Goal: Task Accomplishment & Management: Use online tool/utility

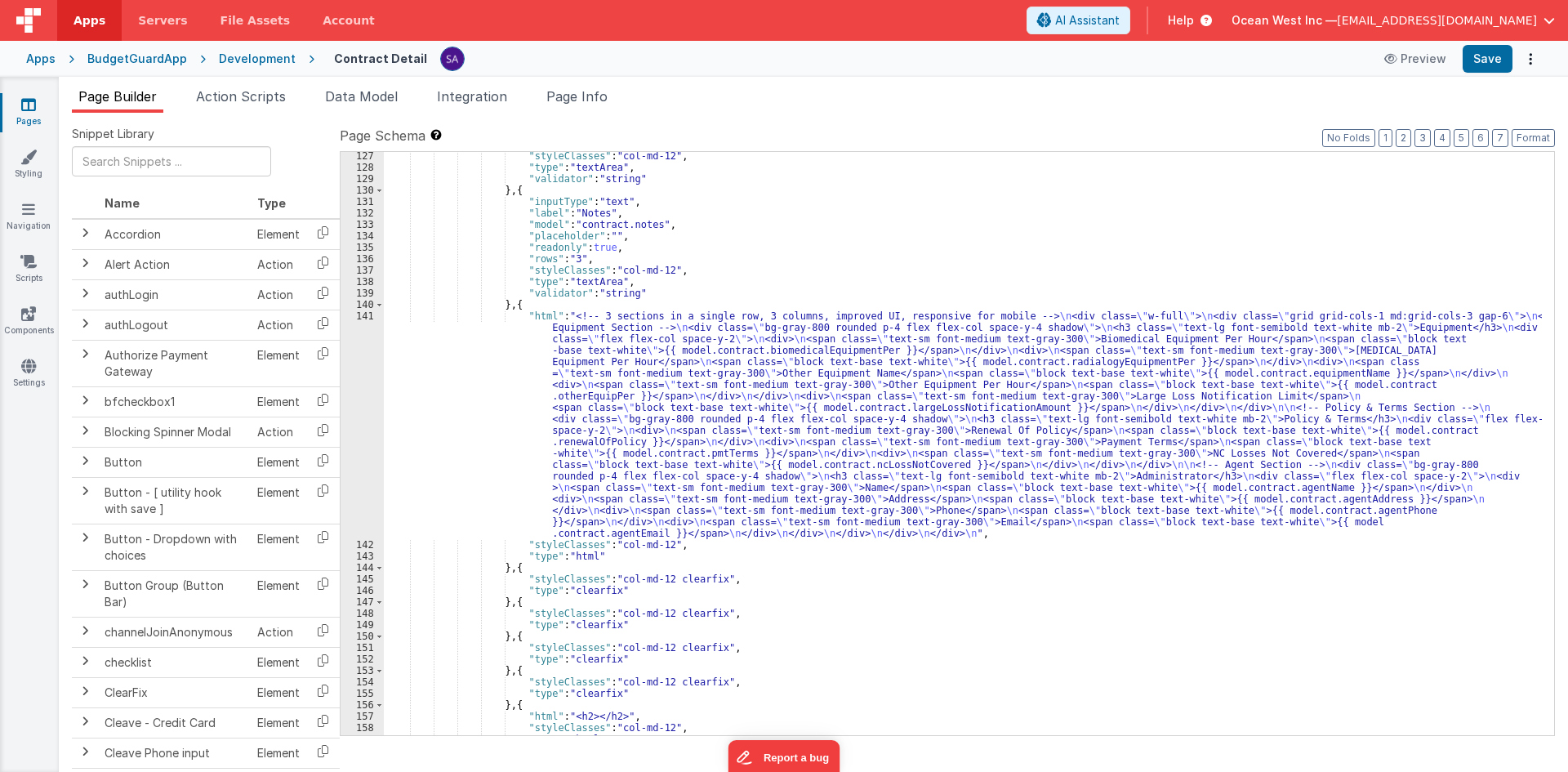
scroll to position [1393, 0]
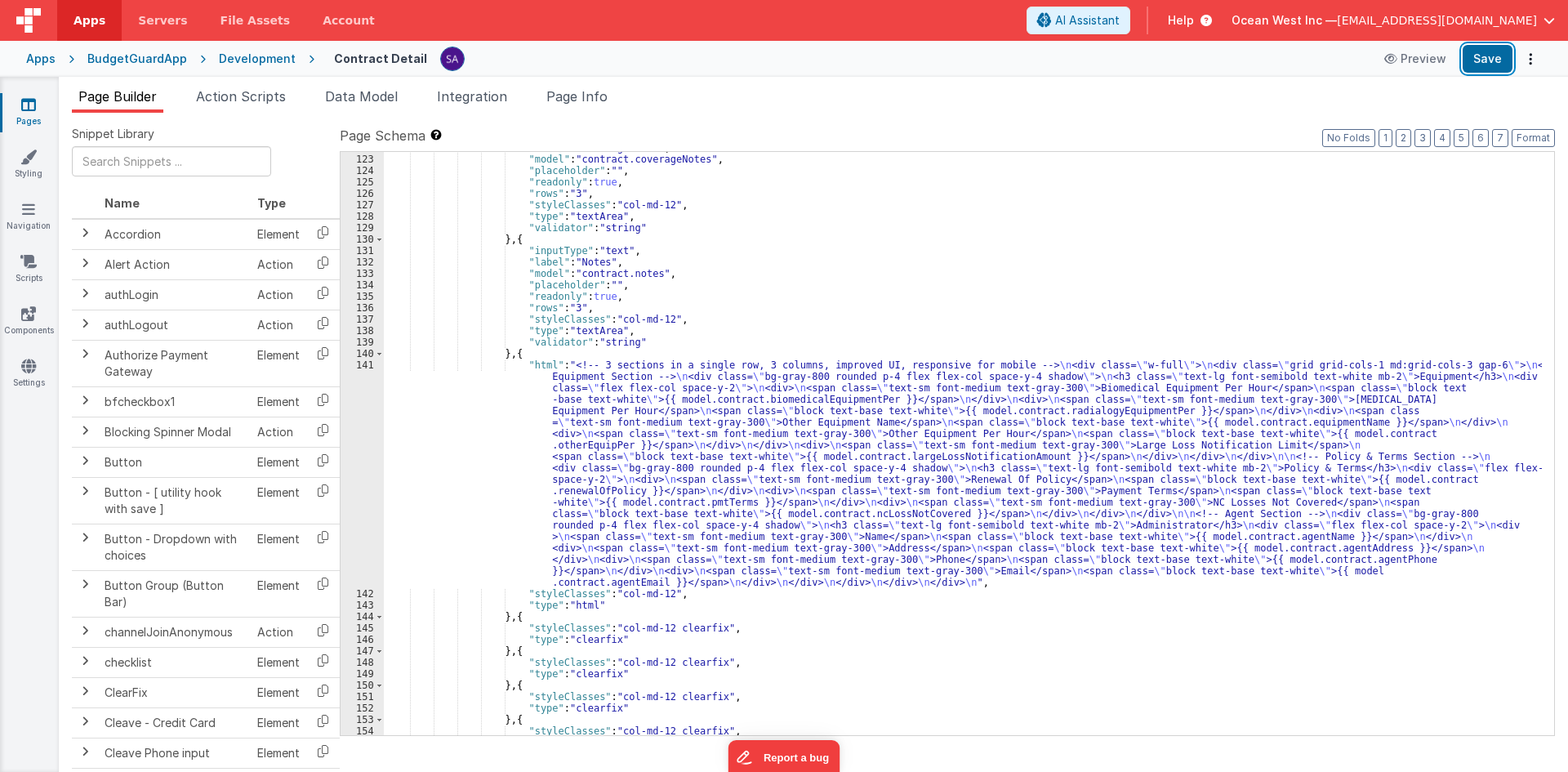
drag, startPoint x: 1506, startPoint y: 54, endPoint x: 1352, endPoint y: 94, distance: 159.1
click at [1506, 54] on button "Save" at bounding box center [1487, 59] width 50 height 28
drag, startPoint x: 374, startPoint y: 419, endPoint x: 366, endPoint y: 418, distance: 8.1
click at [374, 418] on div "141" at bounding box center [362, 473] width 43 height 228
click at [362, 417] on div "141" at bounding box center [362, 473] width 43 height 228
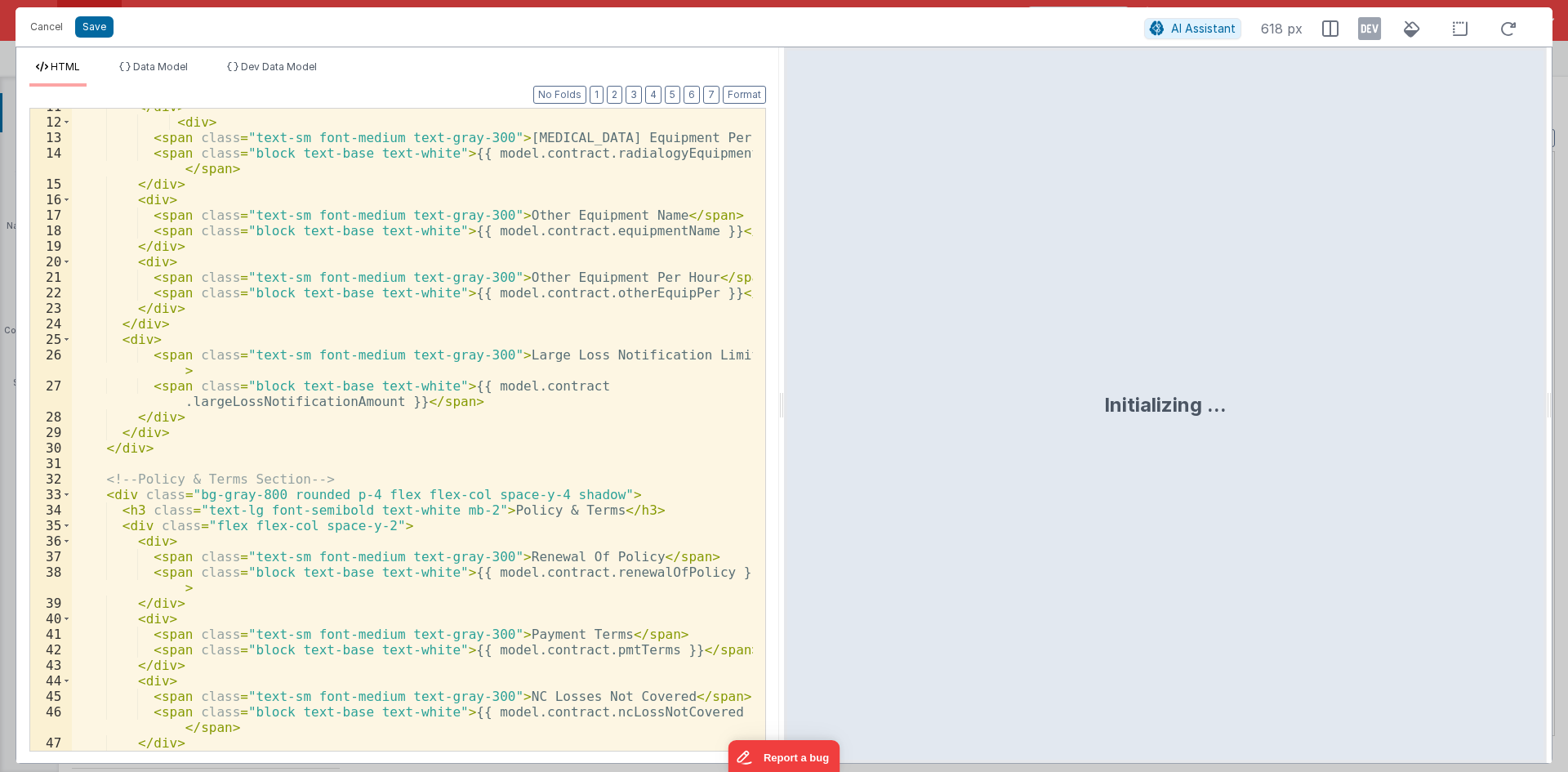
scroll to position [196, 0]
click at [136, 339] on div "</ div > < div > < span class = "text-sm font-medium text-gray-300" > [MEDICAL_…" at bounding box center [413, 435] width 681 height 673
click at [134, 428] on div "</ div > < div > < span class = "text-sm font-medium text-gray-300" > [MEDICAL_…" at bounding box center [413, 435] width 681 height 673
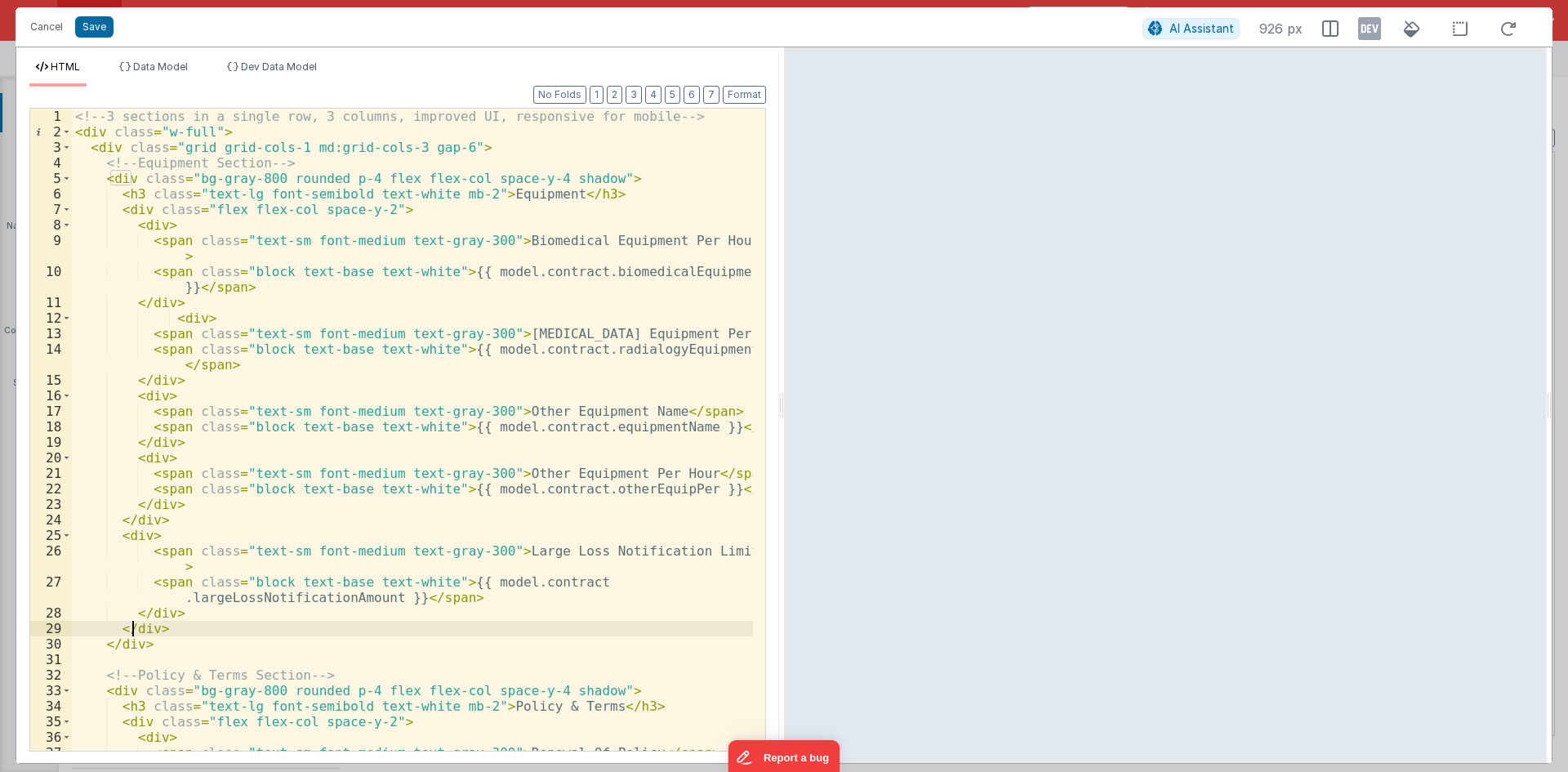
scroll to position [0, 0]
click at [121, 177] on div "<!-- 3 sections in a single row, 3 columns, improved UI, responsive for mobile …" at bounding box center [413, 453] width 681 height 689
click at [111, 150] on div "<!-- 3 sections in a single row, 3 columns, improved UI, responsive for mobile …" at bounding box center [413, 453] width 681 height 689
click at [118, 176] on div "<!-- 3 sections in a single row, 3 columns, improved UI, responsive for mobile …" at bounding box center [413, 453] width 681 height 689
click at [132, 208] on div "<!-- 3 sections in a single row, 3 columns, improved UI, responsive for mobile …" at bounding box center [413, 453] width 681 height 689
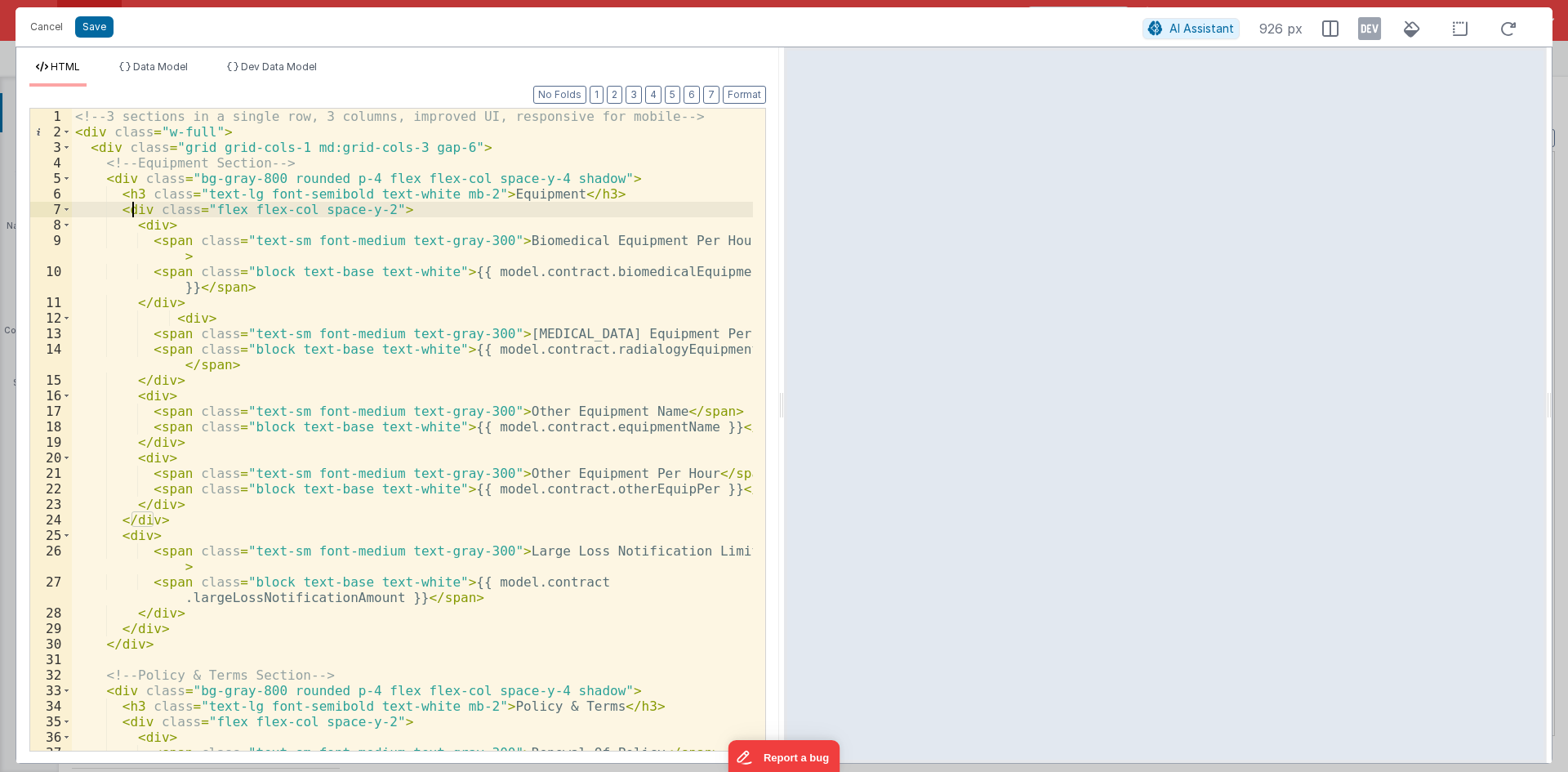
click at [118, 175] on div "<!-- 3 sections in a single row, 3 columns, improved UI, responsive for mobile …" at bounding box center [413, 453] width 681 height 689
click at [108, 145] on div "<!-- 3 sections in a single row, 3 columns, improved UI, responsive for mobile …" at bounding box center [413, 453] width 681 height 689
click at [119, 165] on div "<!-- 3 sections in a single row, 3 columns, improved UI, responsive for mobile …" at bounding box center [413, 453] width 681 height 689
click at [120, 177] on div "<!-- 3 sections in a single row, 3 columns, improved UI, responsive for mobile …" at bounding box center [413, 453] width 681 height 689
click at [109, 144] on div "<!-- 3 sections in a single row, 3 columns, improved UI, responsive for mobile …" at bounding box center [413, 453] width 681 height 689
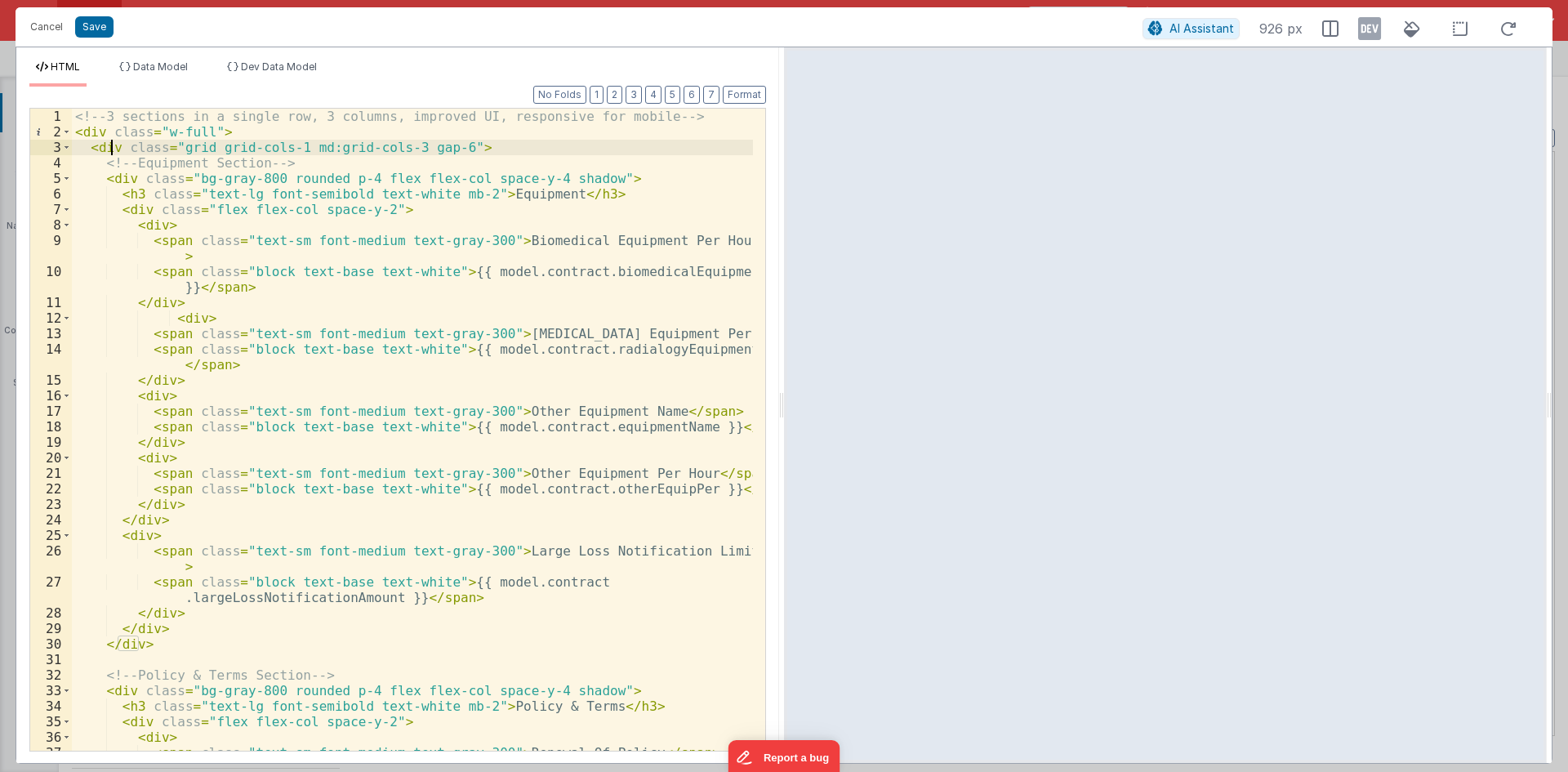
click at [121, 182] on div "<!-- 3 sections in a single row, 3 columns, improved UI, responsive for mobile …" at bounding box center [413, 453] width 681 height 689
click at [131, 205] on div "<!-- 3 sections in a single row, 3 columns, improved UI, responsive for mobile …" at bounding box center [413, 453] width 681 height 689
click at [147, 226] on div "<!-- 3 sections in a single row, 3 columns, improved UI, responsive for mobile …" at bounding box center [413, 453] width 681 height 689
click at [132, 205] on div "<!-- 3 sections in a single row, 3 columns, improved UI, responsive for mobile …" at bounding box center [413, 453] width 681 height 689
click at [143, 535] on div "<!-- 3 sections in a single row, 3 columns, improved UI, responsive for mobile …" at bounding box center [413, 453] width 681 height 689
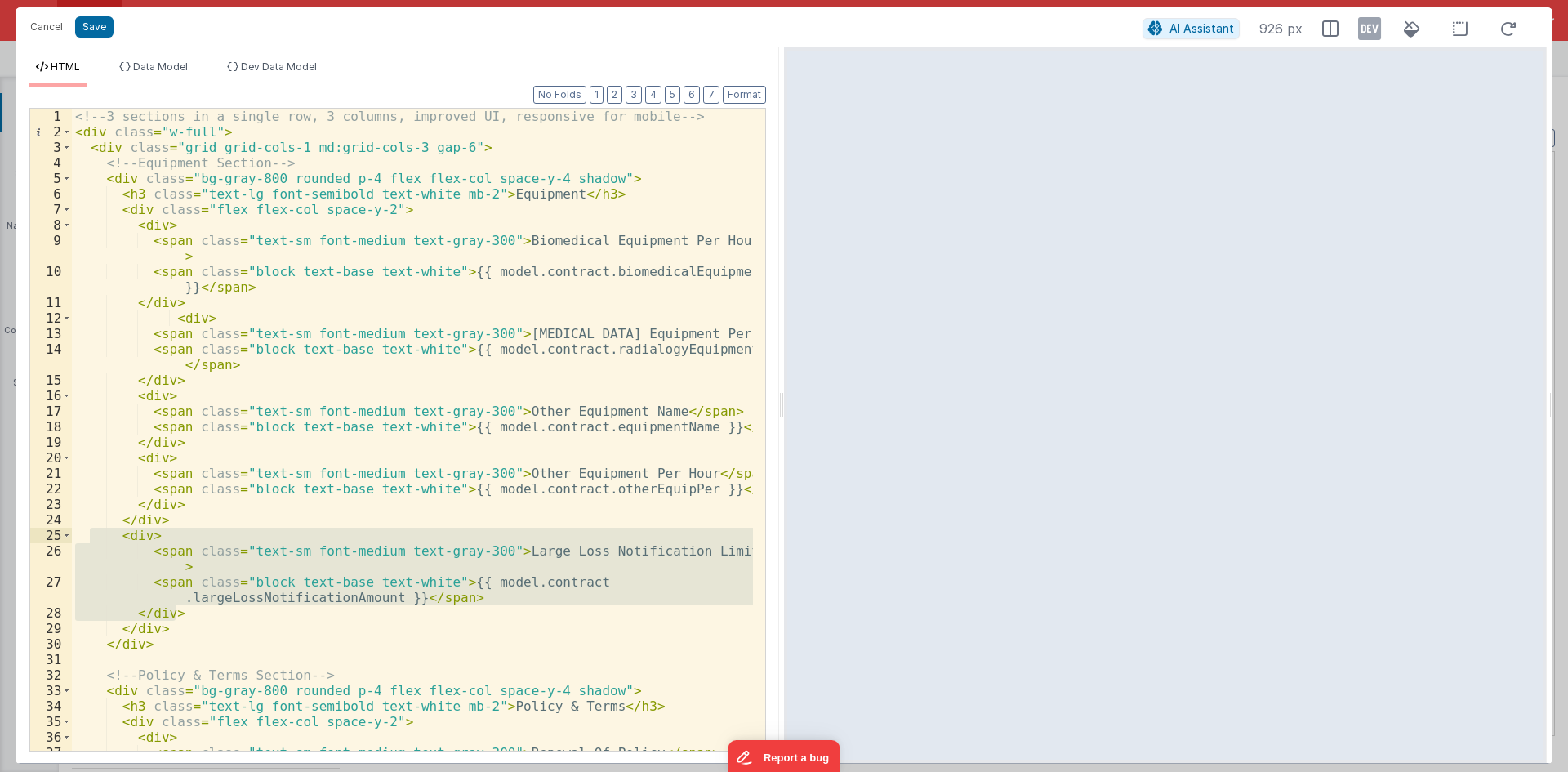
drag, startPoint x: 179, startPoint y: 615, endPoint x: 90, endPoint y: 532, distance: 121.7
click at [90, 532] on div "<!-- 3 sections in a single row, 3 columns, improved UI, responsive for mobile …" at bounding box center [413, 453] width 681 height 689
click at [181, 506] on div "<!-- 3 sections in a single row, 3 columns, improved UI, responsive for mobile …" at bounding box center [413, 453] width 681 height 689
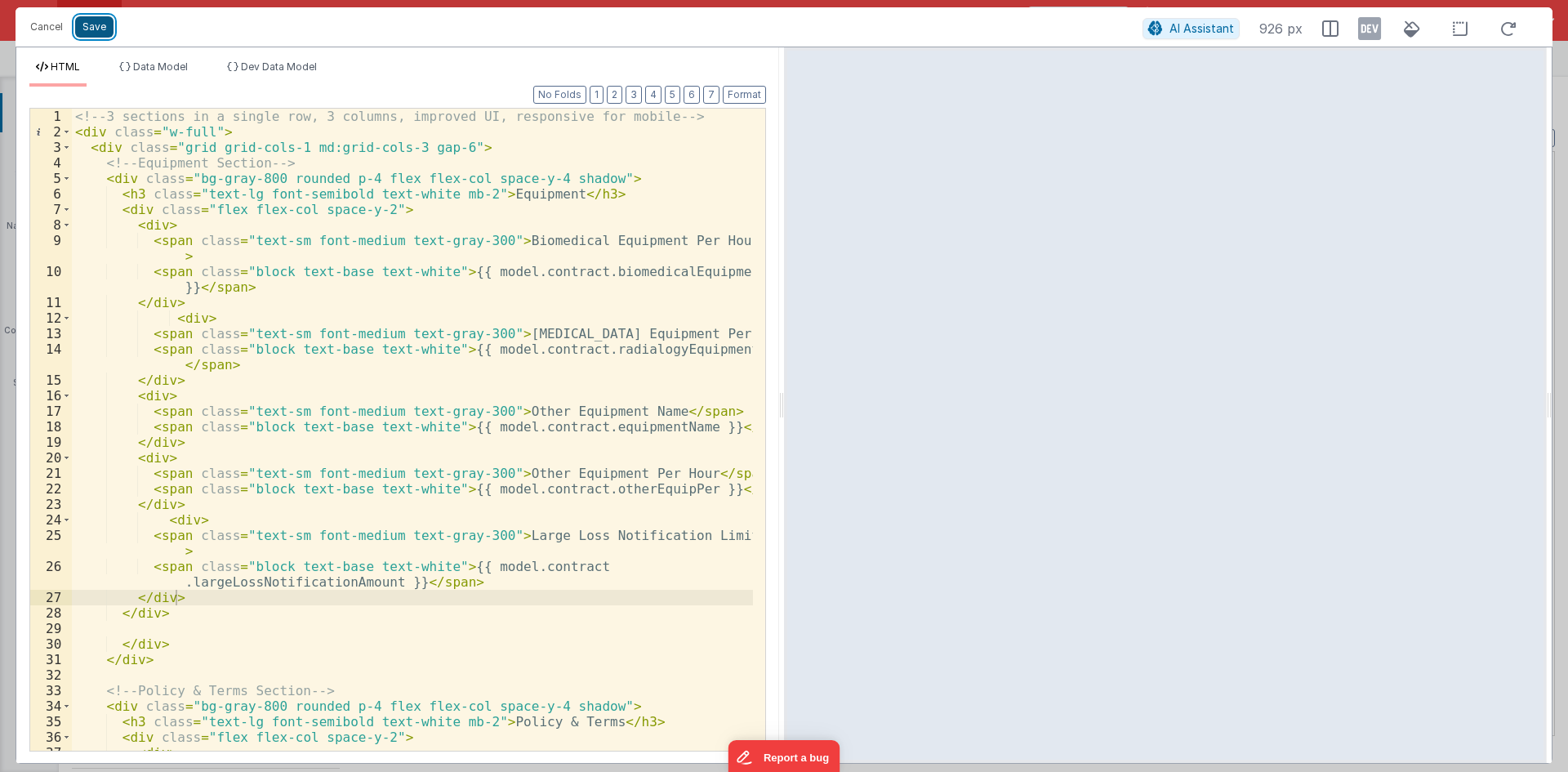
click at [93, 29] on button "Save" at bounding box center [94, 26] width 38 height 22
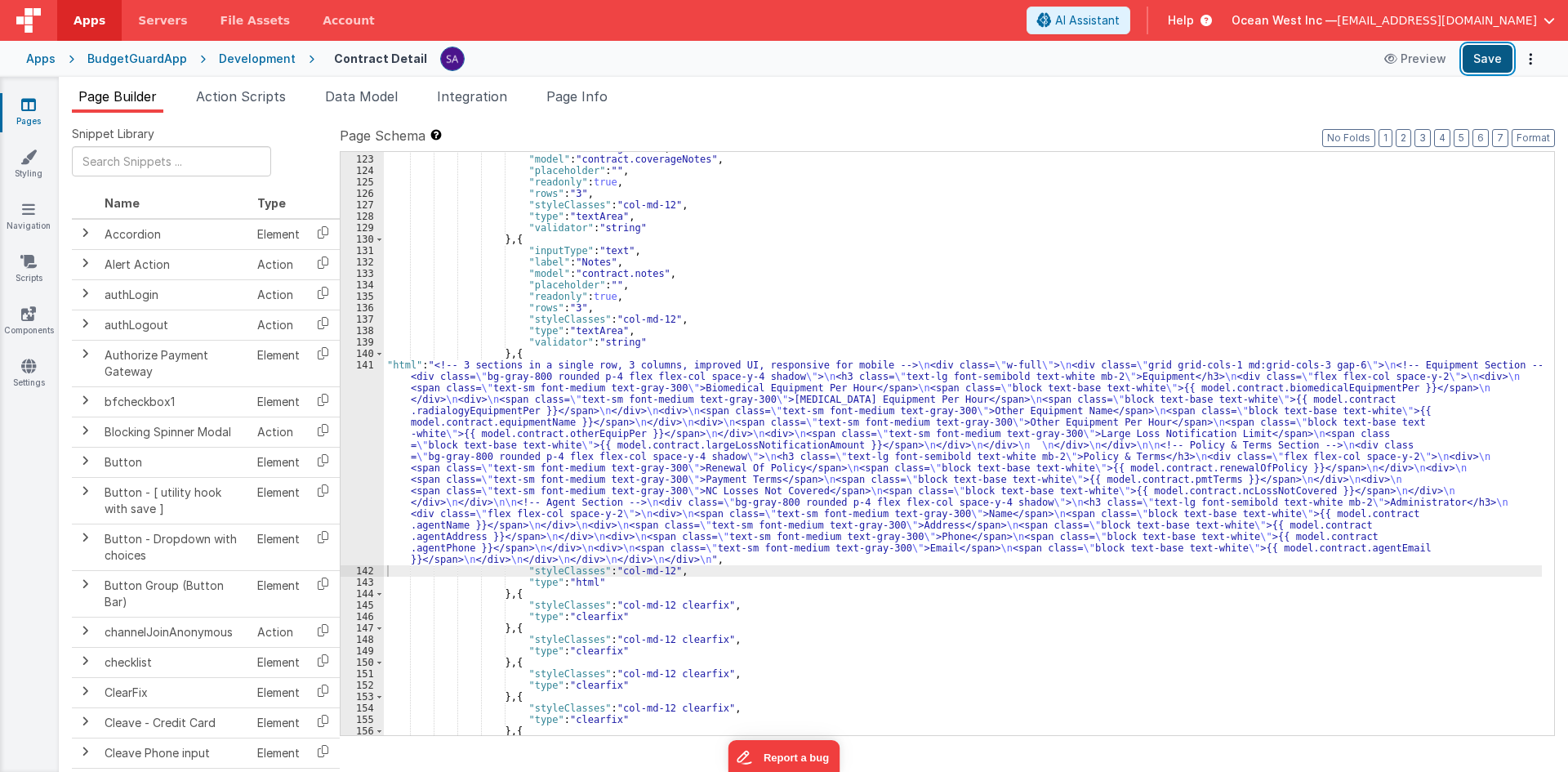
click at [1488, 60] on button "Save" at bounding box center [1487, 59] width 50 height 28
click at [1536, 51] on button "Options" at bounding box center [1531, 59] width 22 height 22
click at [1241, 287] on button at bounding box center [784, 386] width 1568 height 772
drag, startPoint x: 1525, startPoint y: 143, endPoint x: 1509, endPoint y: 137, distance: 17.1
click at [1525, 142] on button "Format" at bounding box center [1533, 138] width 43 height 18
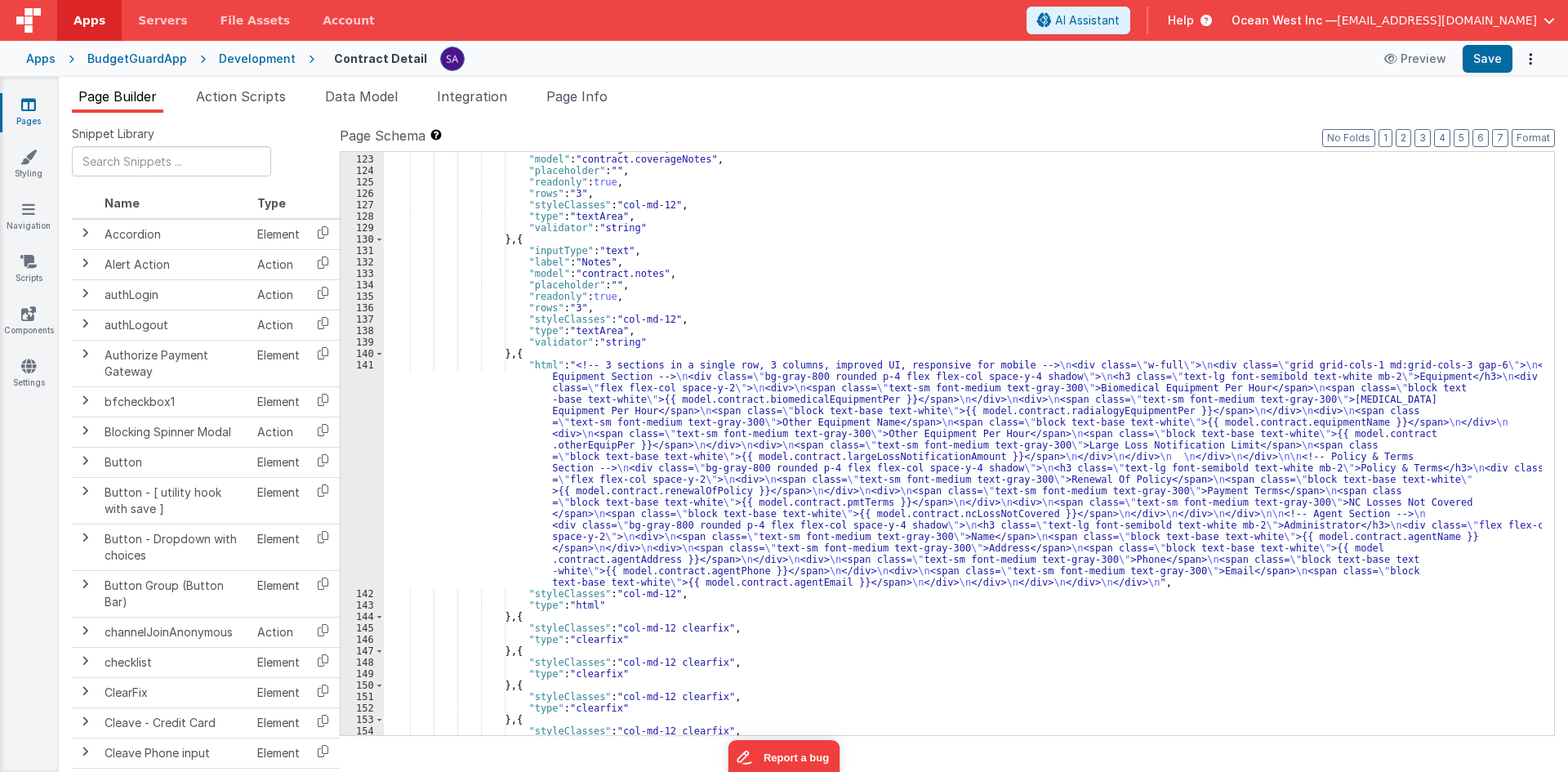
click at [1287, 85] on div "Page Builder Action Scripts Data Model Integration Page Info Snippet Library Na…" at bounding box center [813, 424] width 1509 height 695
click at [483, 498] on div ""label" : "Coverage Note" , "model" : "contract.coverageNotes" , "placeholder" …" at bounding box center [963, 445] width 1158 height 606
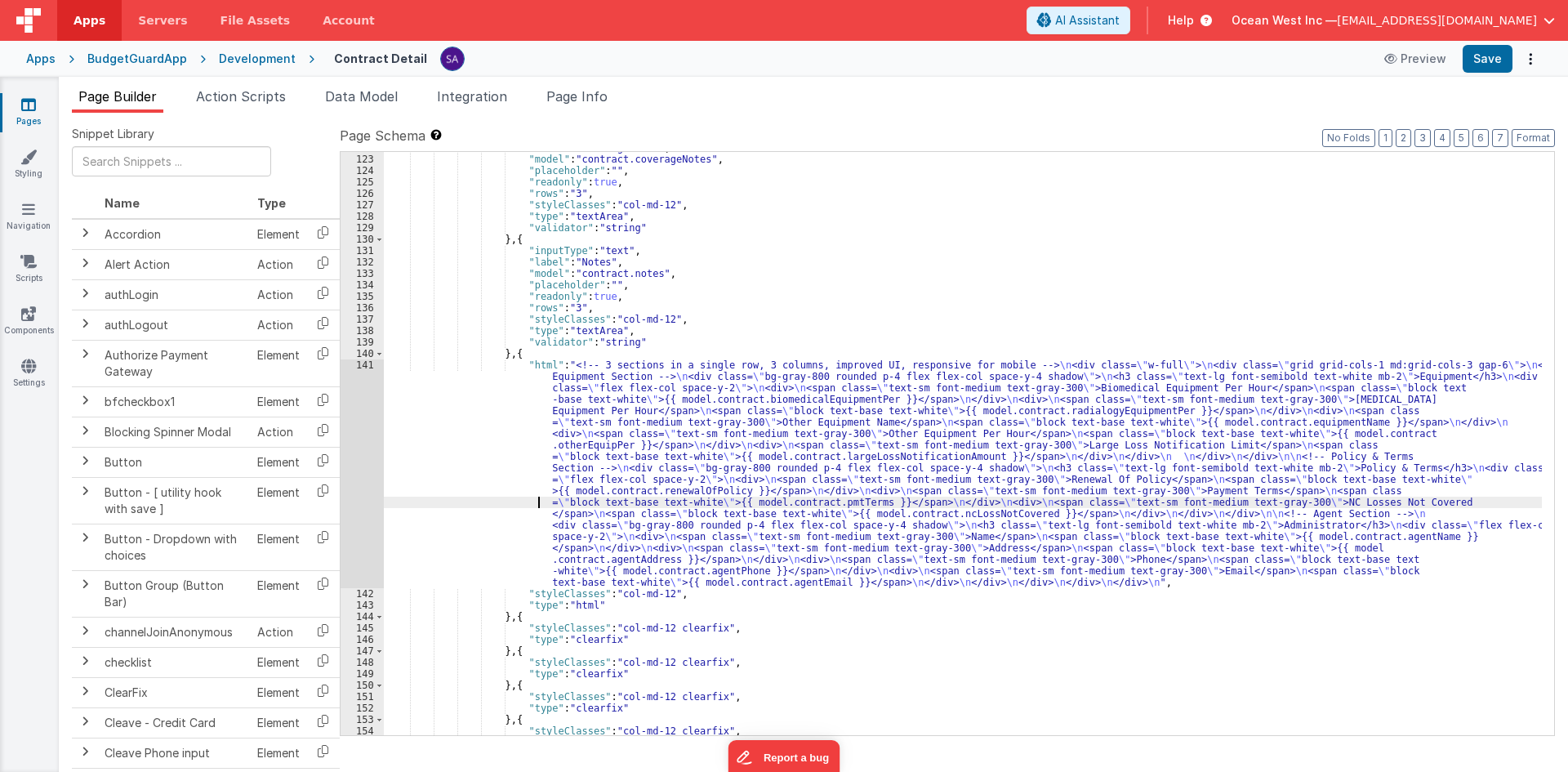
click at [359, 459] on div "141" at bounding box center [362, 473] width 43 height 228
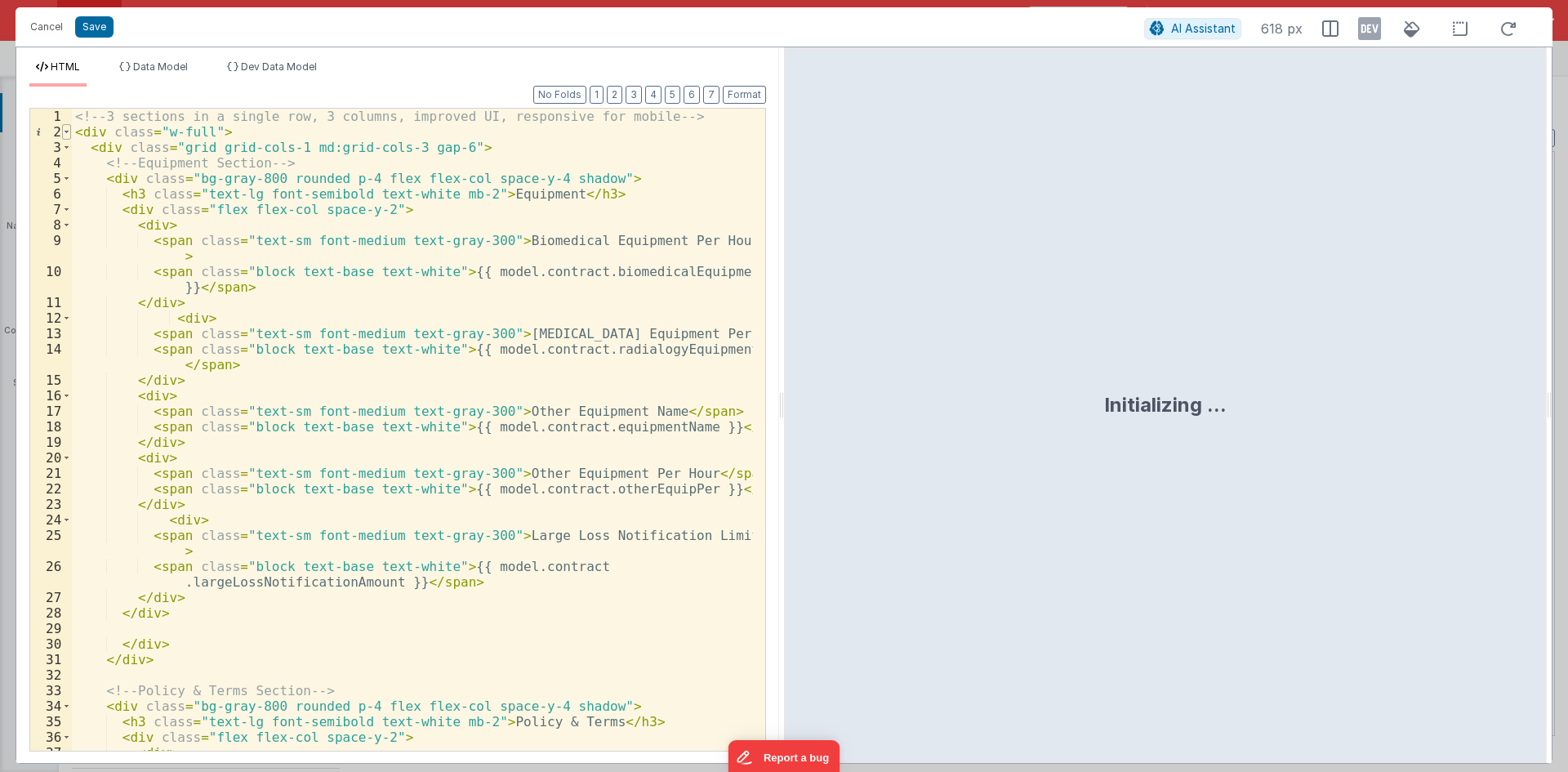
click at [65, 133] on span at bounding box center [66, 132] width 9 height 16
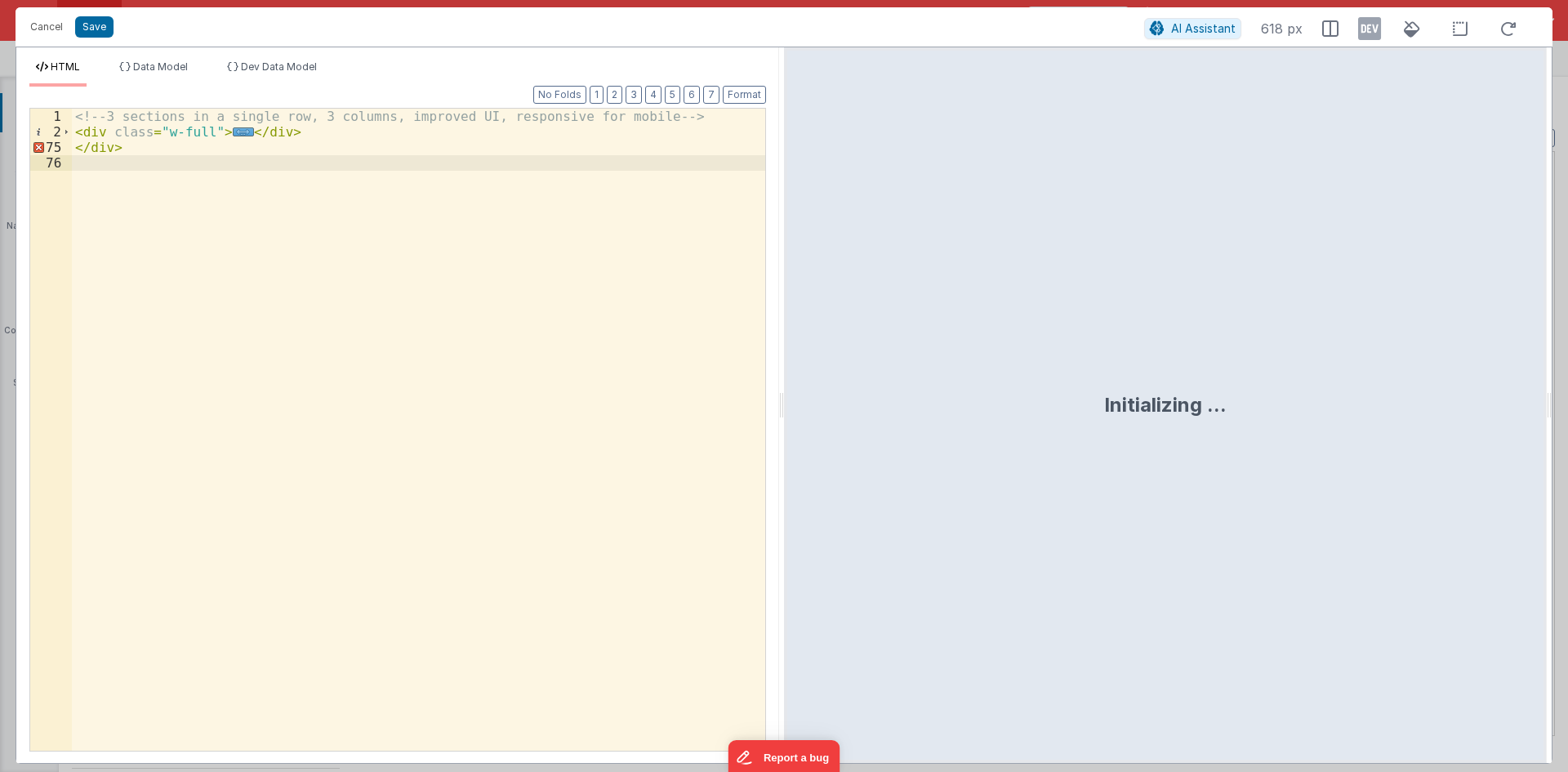
click at [81, 153] on div "<!-- 3 sections in a single row, 3 columns, improved UI, responsive for mobile …" at bounding box center [418, 444] width 693 height 673
drag, startPoint x: 121, startPoint y: 148, endPoint x: 69, endPoint y: 144, distance: 52.2
click at [69, 144] on div "1 2 75 76 <!-- 3 sections in a single row, 3 columns, improved UI, responsive f…" at bounding box center [397, 430] width 736 height 644
click at [67, 132] on span at bounding box center [66, 132] width 9 height 16
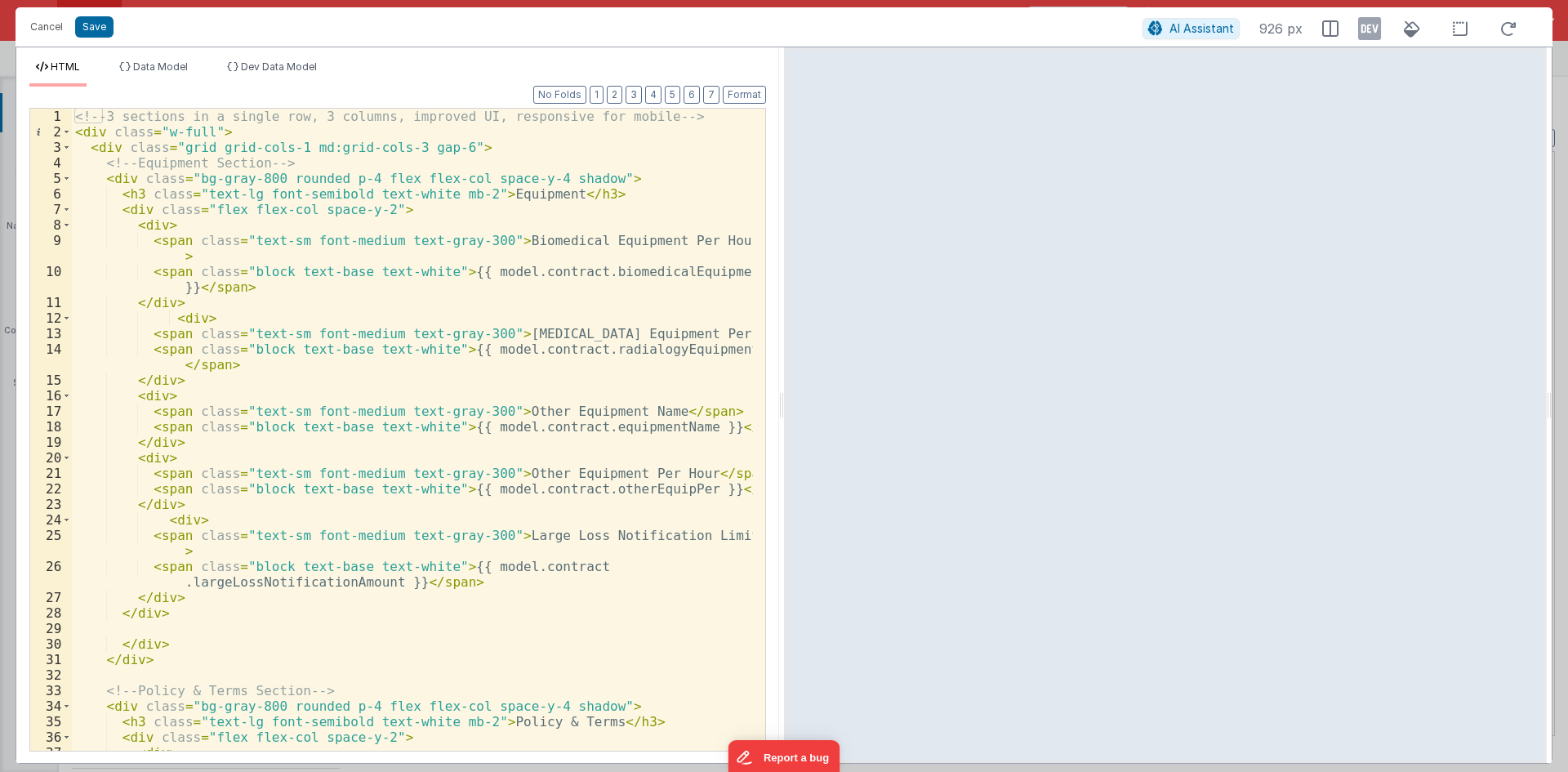
click at [98, 151] on div "<!-- 3 sections in a single row, 3 columns, improved UI, responsive for mobile …" at bounding box center [413, 444] width 681 height 673
click at [67, 180] on span at bounding box center [66, 178] width 9 height 16
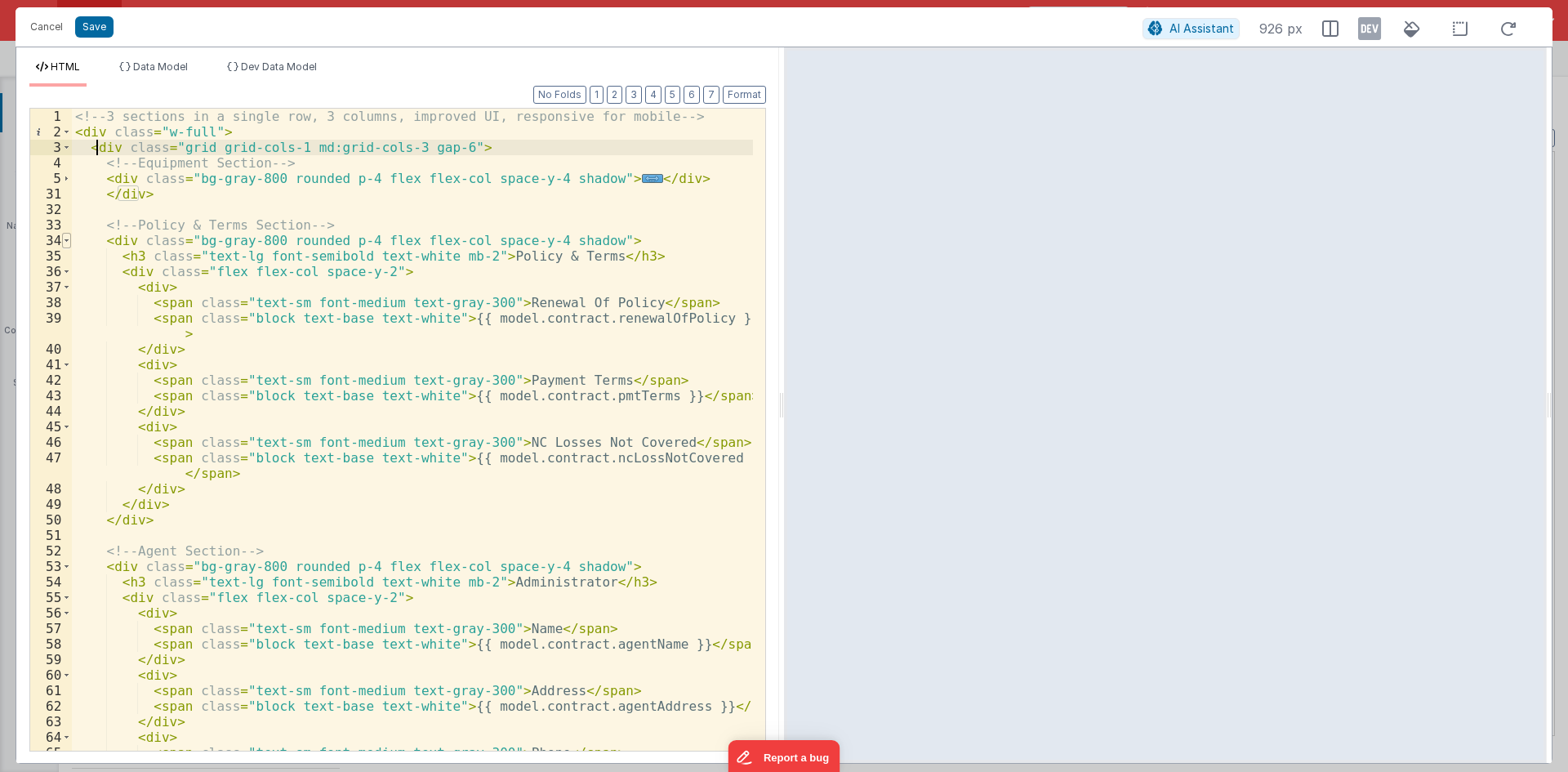
click at [65, 235] on span at bounding box center [66, 240] width 9 height 16
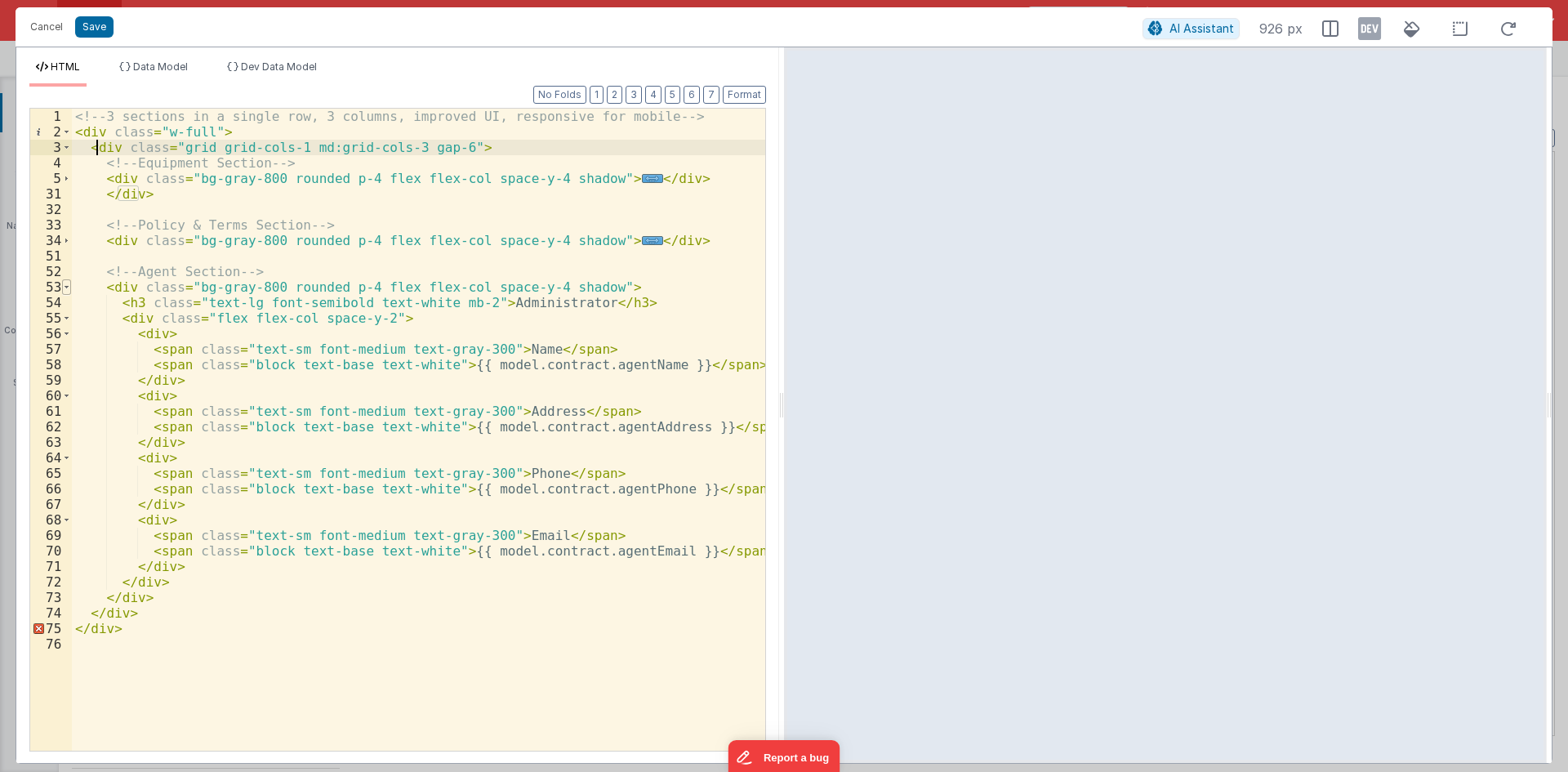
click at [65, 292] on span at bounding box center [66, 287] width 9 height 16
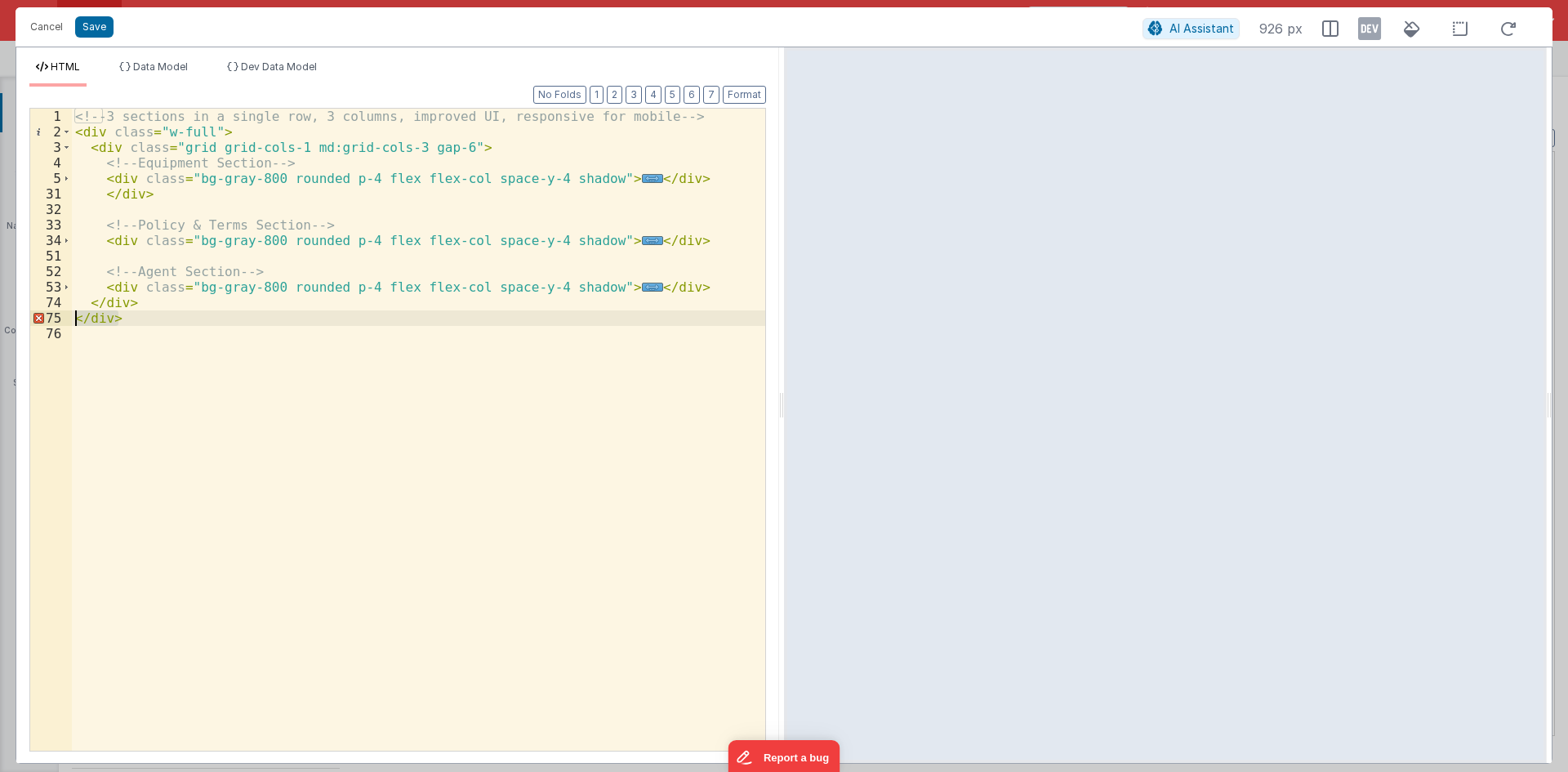
drag, startPoint x: 123, startPoint y: 320, endPoint x: 72, endPoint y: 323, distance: 51.1
click at [72, 323] on div "<!-- 3 sections in a single row, 3 columns, improved UI, responsive for mobile …" at bounding box center [418, 444] width 693 height 673
click at [62, 180] on span at bounding box center [66, 178] width 9 height 16
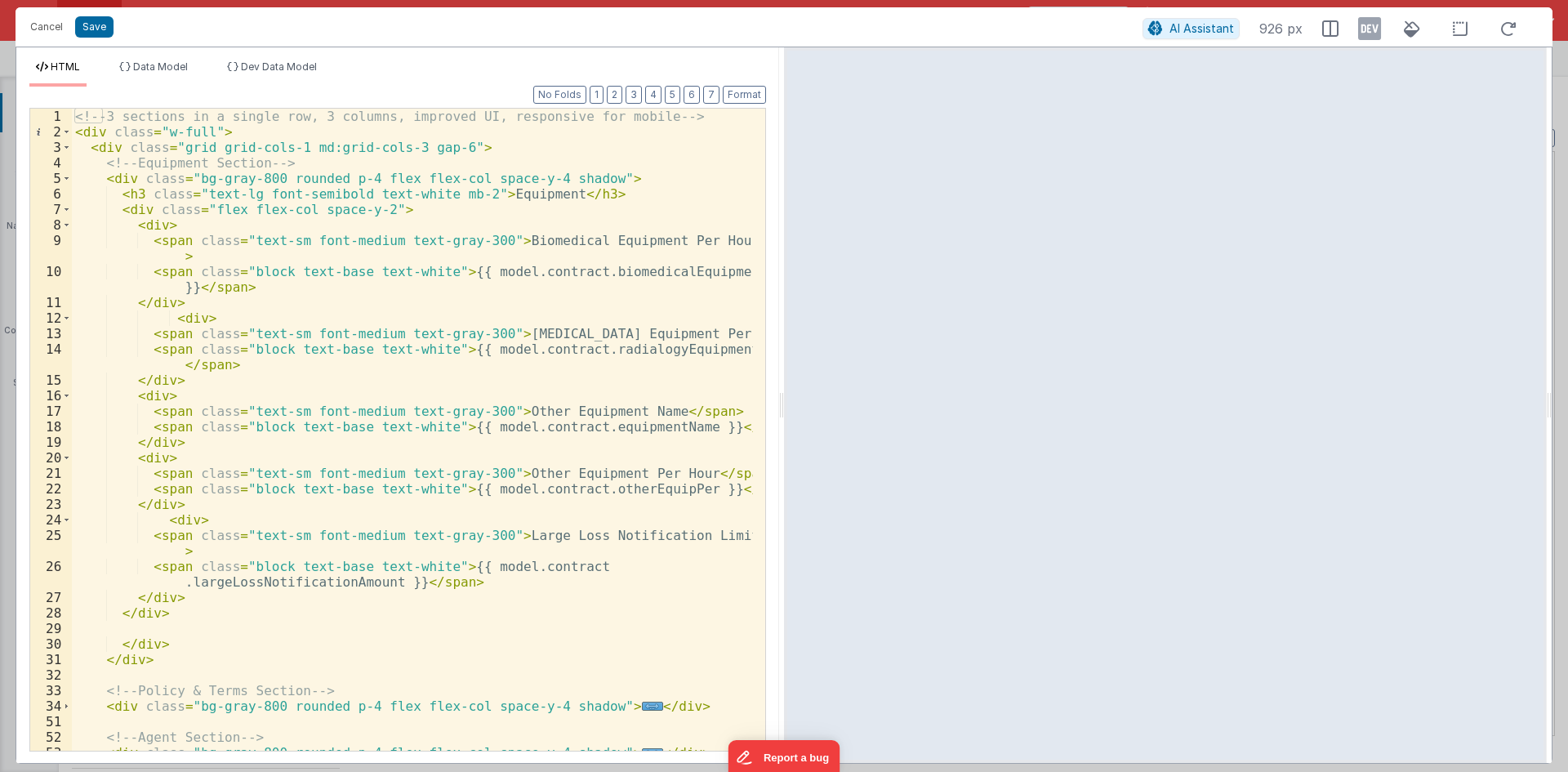
click at [155, 224] on div "<!-- 3 sections in a single row, 3 columns, improved UI, responsive for mobile …" at bounding box center [413, 444] width 681 height 673
click at [181, 313] on div "<!-- 3 sections in a single row, 3 columns, improved UI, responsive for mobile …" at bounding box center [413, 444] width 681 height 673
click at [741, 94] on button "Format" at bounding box center [744, 95] width 43 height 18
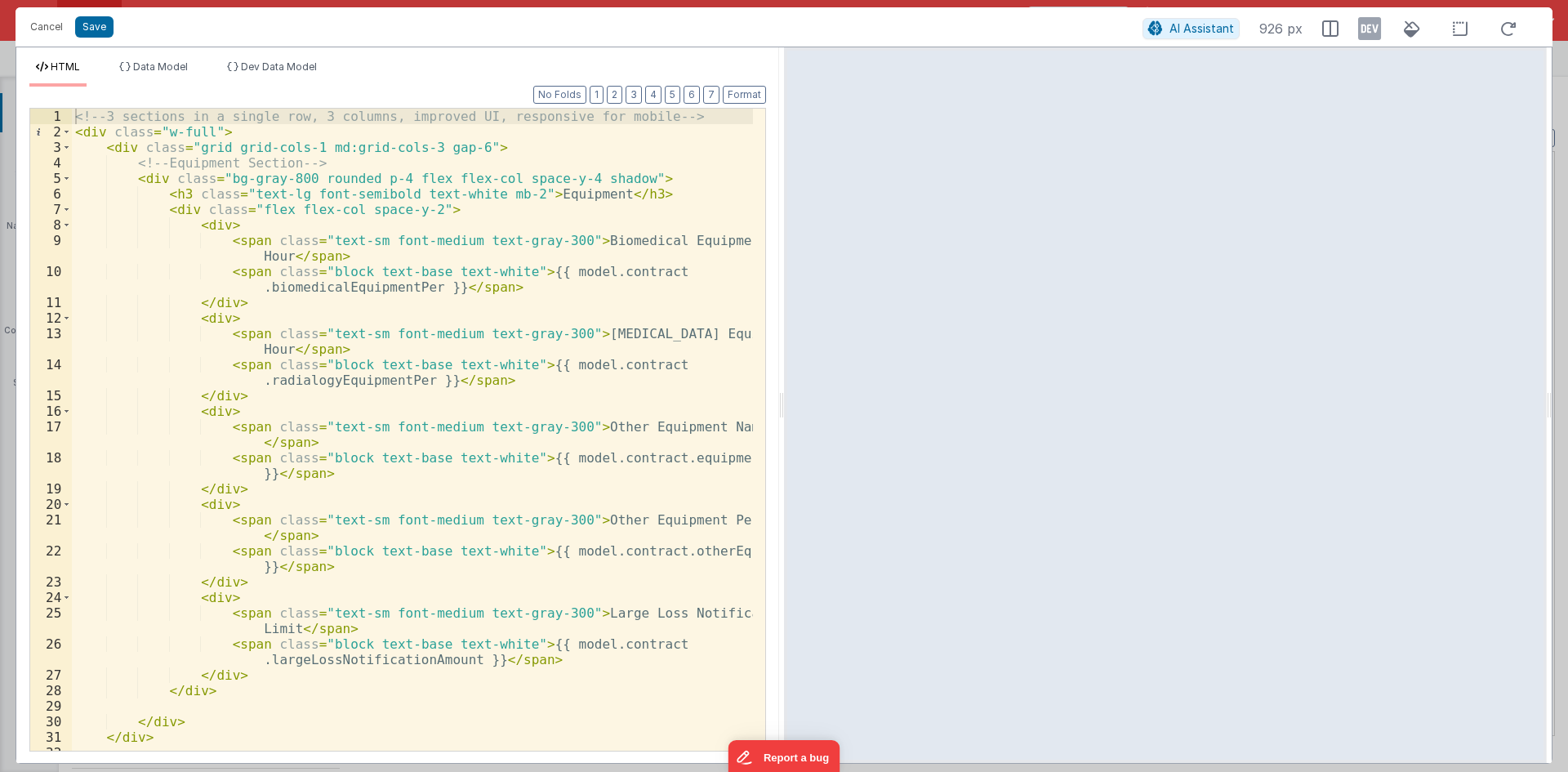
click at [115, 144] on div "<!-- 3 sections in a single row, 3 columns, improved UI, responsive for mobile …" at bounding box center [413, 444] width 681 height 673
click at [151, 177] on div "<!-- 3 sections in a single row, 3 columns, improved UI, responsive for mobile …" at bounding box center [413, 444] width 681 height 673
click at [167, 208] on div "<!-- 3 sections in a single row, 3 columns, improved UI, responsive for mobile …" at bounding box center [413, 444] width 681 height 673
click at [196, 228] on div "<!-- 3 sections in a single row, 3 columns, improved UI, responsive for mobile …" at bounding box center [413, 444] width 681 height 673
click at [213, 320] on div "<!-- 3 sections in a single row, 3 columns, improved UI, responsive for mobile …" at bounding box center [413, 444] width 681 height 673
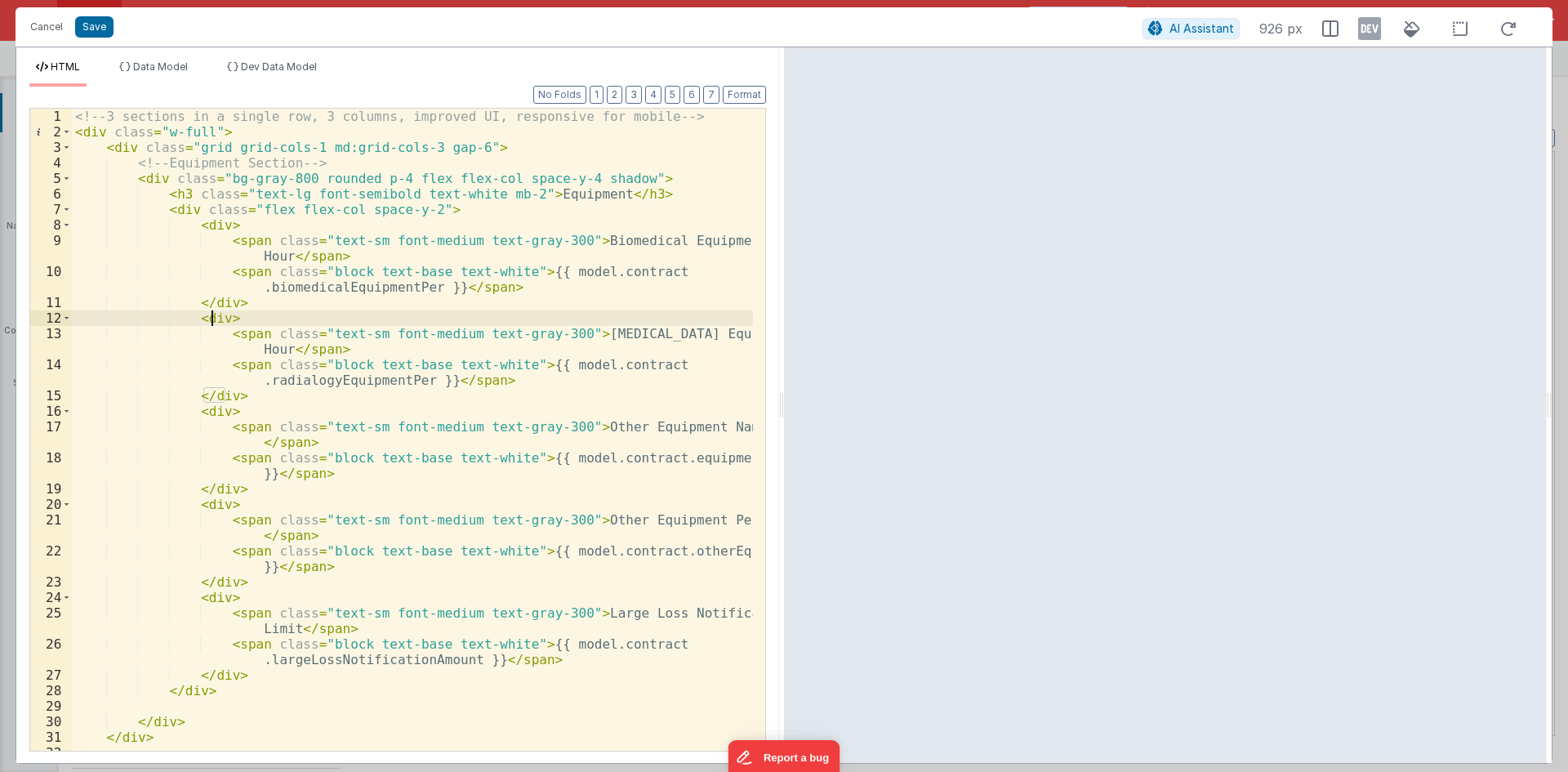
click at [211, 411] on div "<!-- 3 sections in a single row, 3 columns, improved UI, responsive for mobile …" at bounding box center [413, 444] width 681 height 673
click at [212, 503] on div "<!-- 3 sections in a single row, 3 columns, improved UI, responsive for mobile …" at bounding box center [413, 444] width 681 height 673
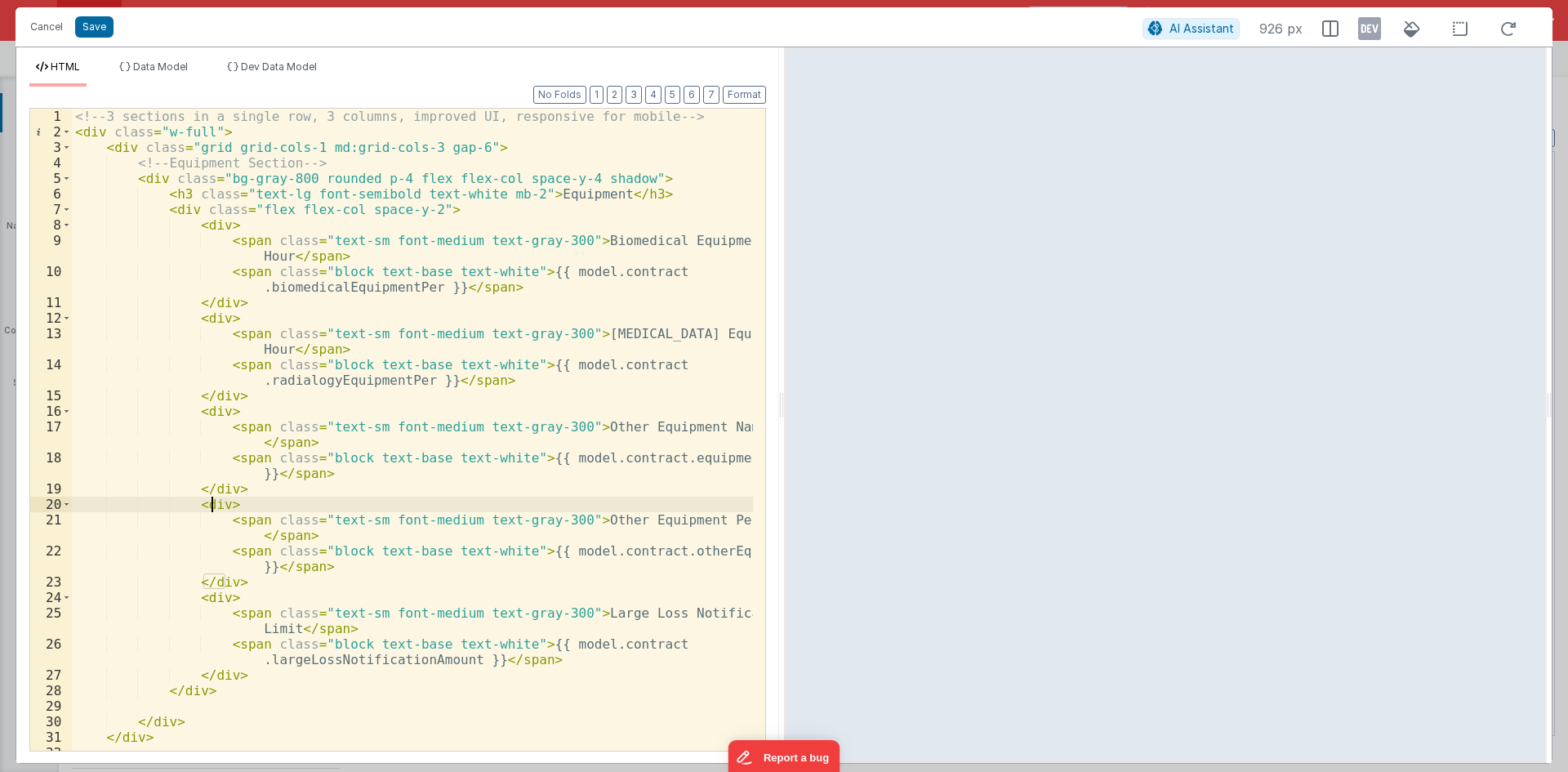
click at [215, 599] on div "<!-- 3 sections in a single row, 3 columns, improved UI, responsive for mobile …" at bounding box center [413, 444] width 681 height 673
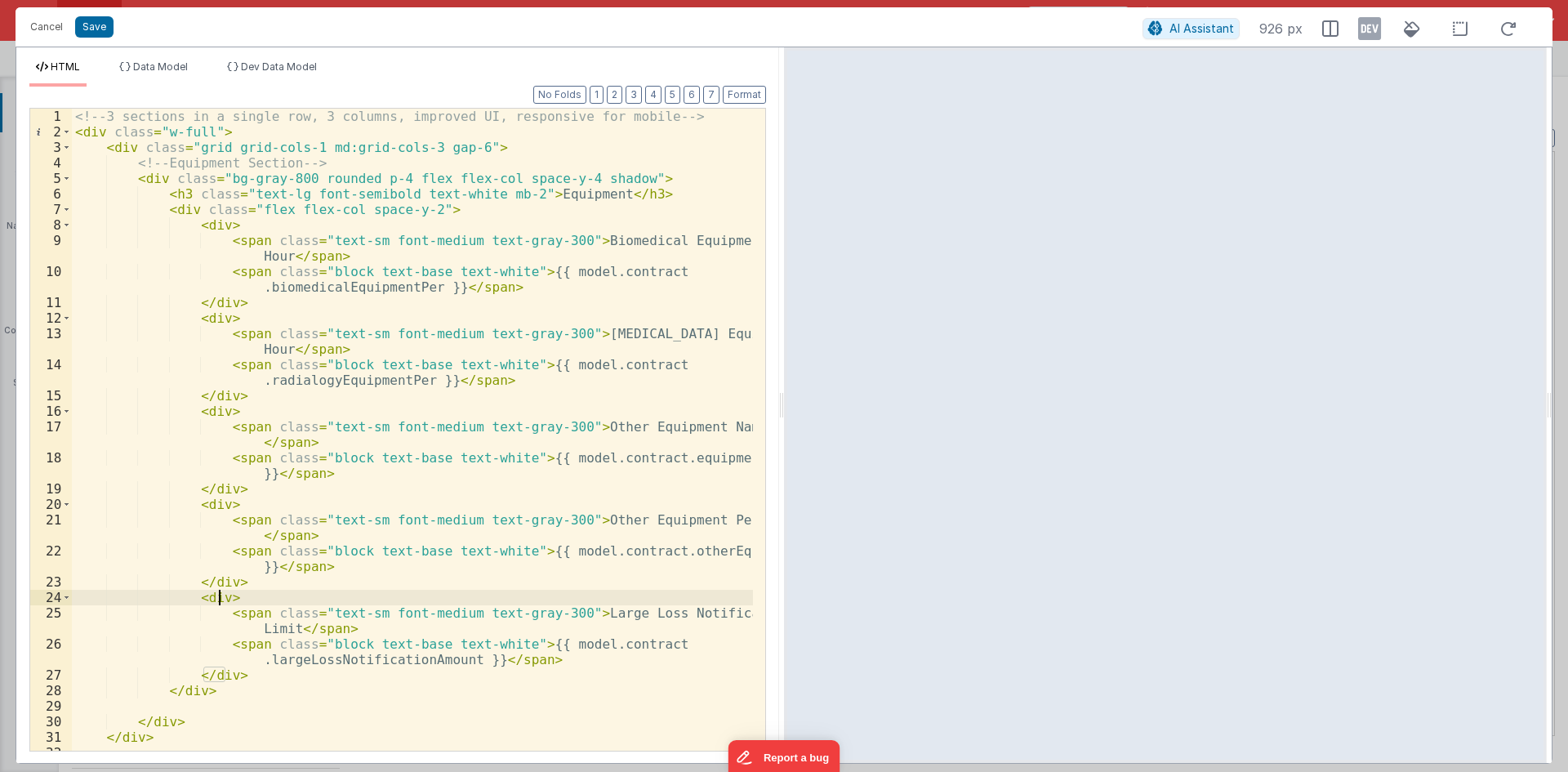
click at [186, 689] on div "<!-- 3 sections in a single row, 3 columns, improved UI, responsive for mobile …" at bounding box center [413, 444] width 681 height 673
click at [148, 176] on div "<!-- 3 sections in a single row, 3 columns, improved UI, responsive for mobile …" at bounding box center [413, 444] width 681 height 673
click at [121, 151] on div "<!-- 3 sections in a single row, 3 columns, improved UI, responsive for mobile …" at bounding box center [413, 444] width 681 height 673
click at [93, 131] on div "<!-- 3 sections in a single row, 3 columns, improved UI, responsive for mobile …" at bounding box center [413, 444] width 681 height 673
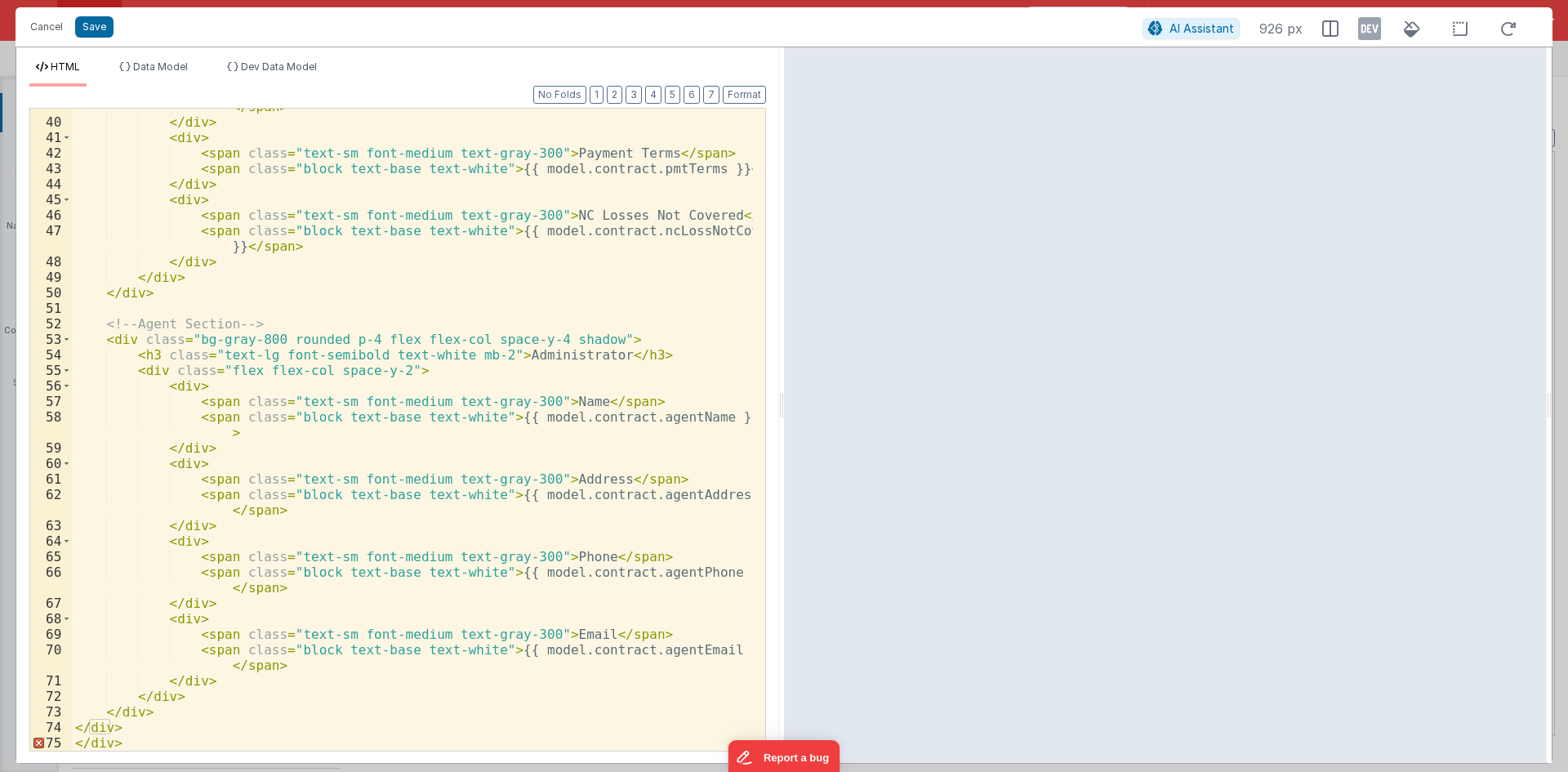
scroll to position [770, 0]
drag, startPoint x: 125, startPoint y: 743, endPoint x: 64, endPoint y: 740, distance: 61.1
click at [64, 740] on div "39 40 41 42 43 44 45 46 47 48 49 50 51 52 53 54 55 56 57 58 59 60 61 62 63 64 6…" at bounding box center [397, 430] width 736 height 644
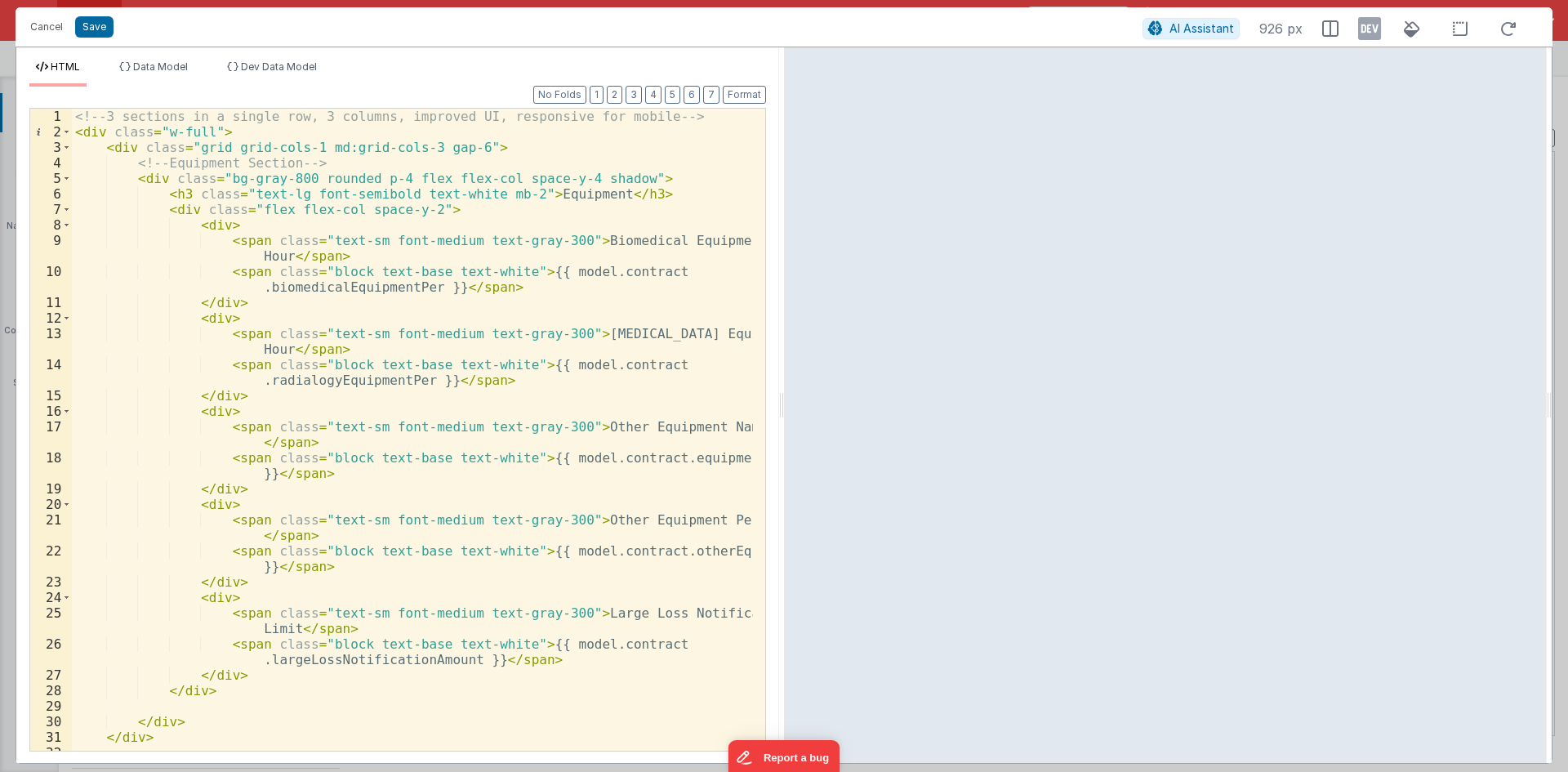
scroll to position [0, 0]
click at [103, 33] on button "Save" at bounding box center [94, 26] width 38 height 22
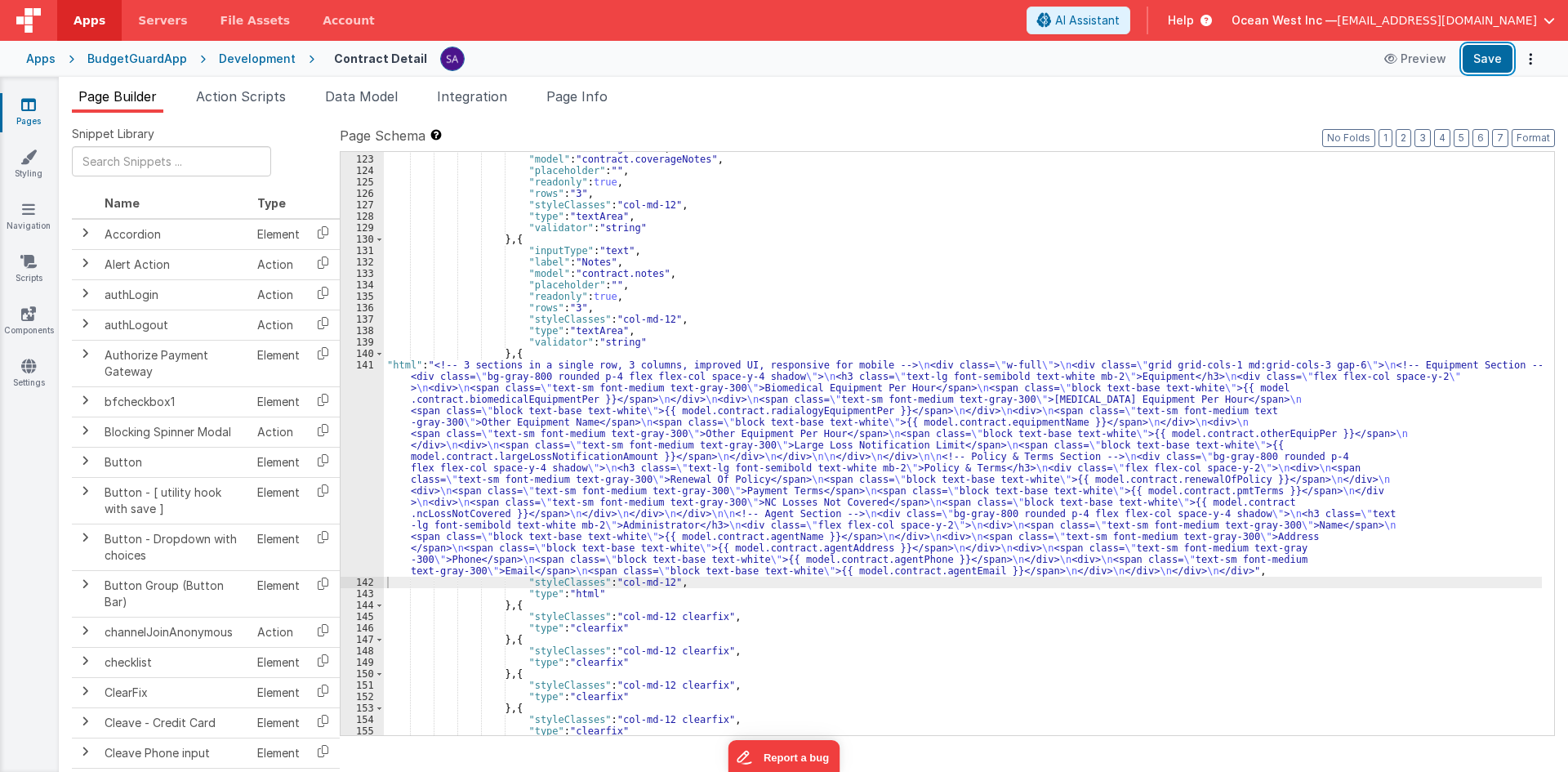
drag, startPoint x: 1499, startPoint y: 51, endPoint x: 1345, endPoint y: 2, distance: 161.6
click at [1498, 52] on button "Save" at bounding box center [1487, 59] width 50 height 28
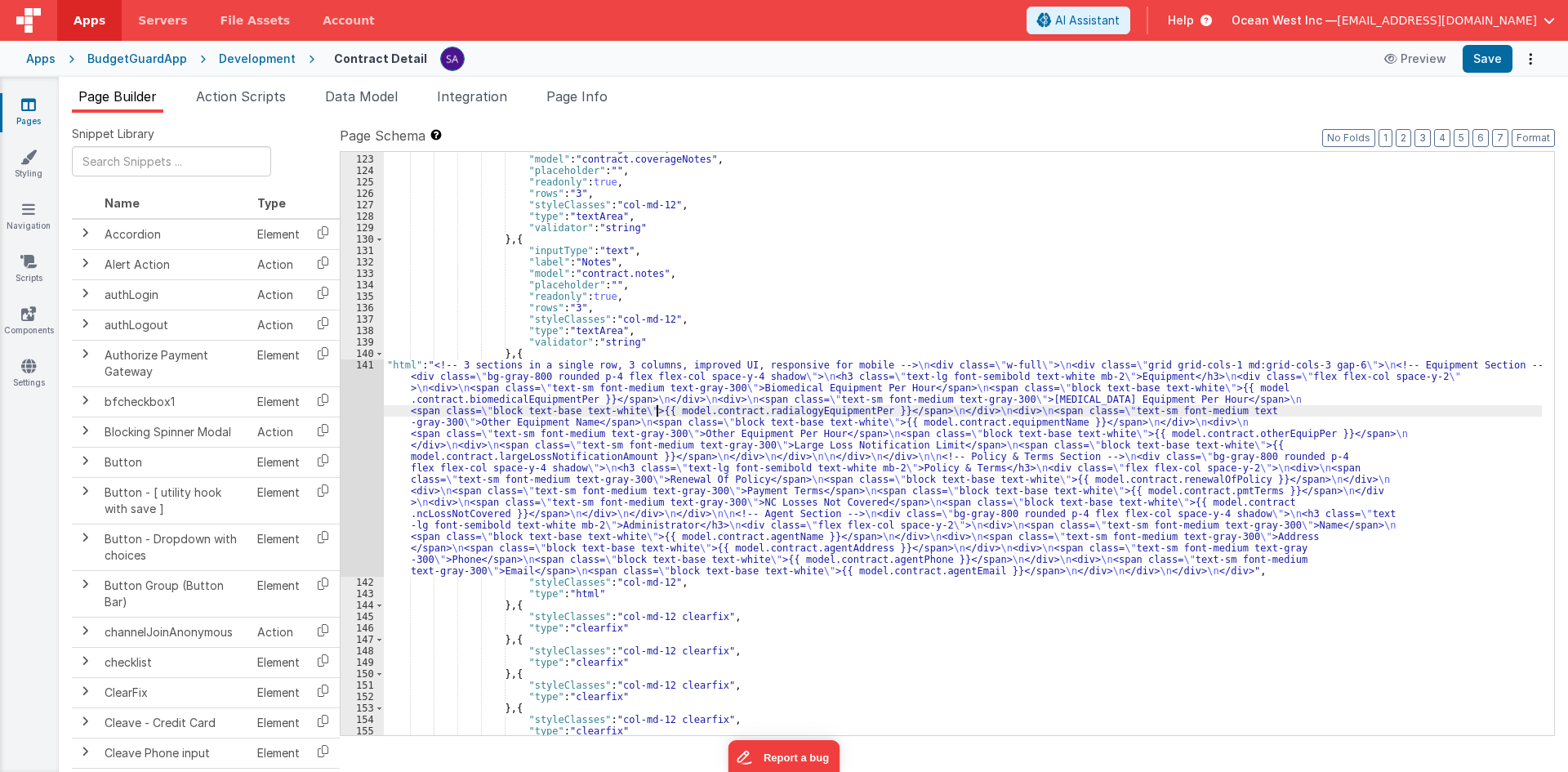
click at [657, 413] on div ""label" : "Coverage Note" , "model" : "contract.coverageNotes" , "placeholder" …" at bounding box center [963, 445] width 1158 height 606
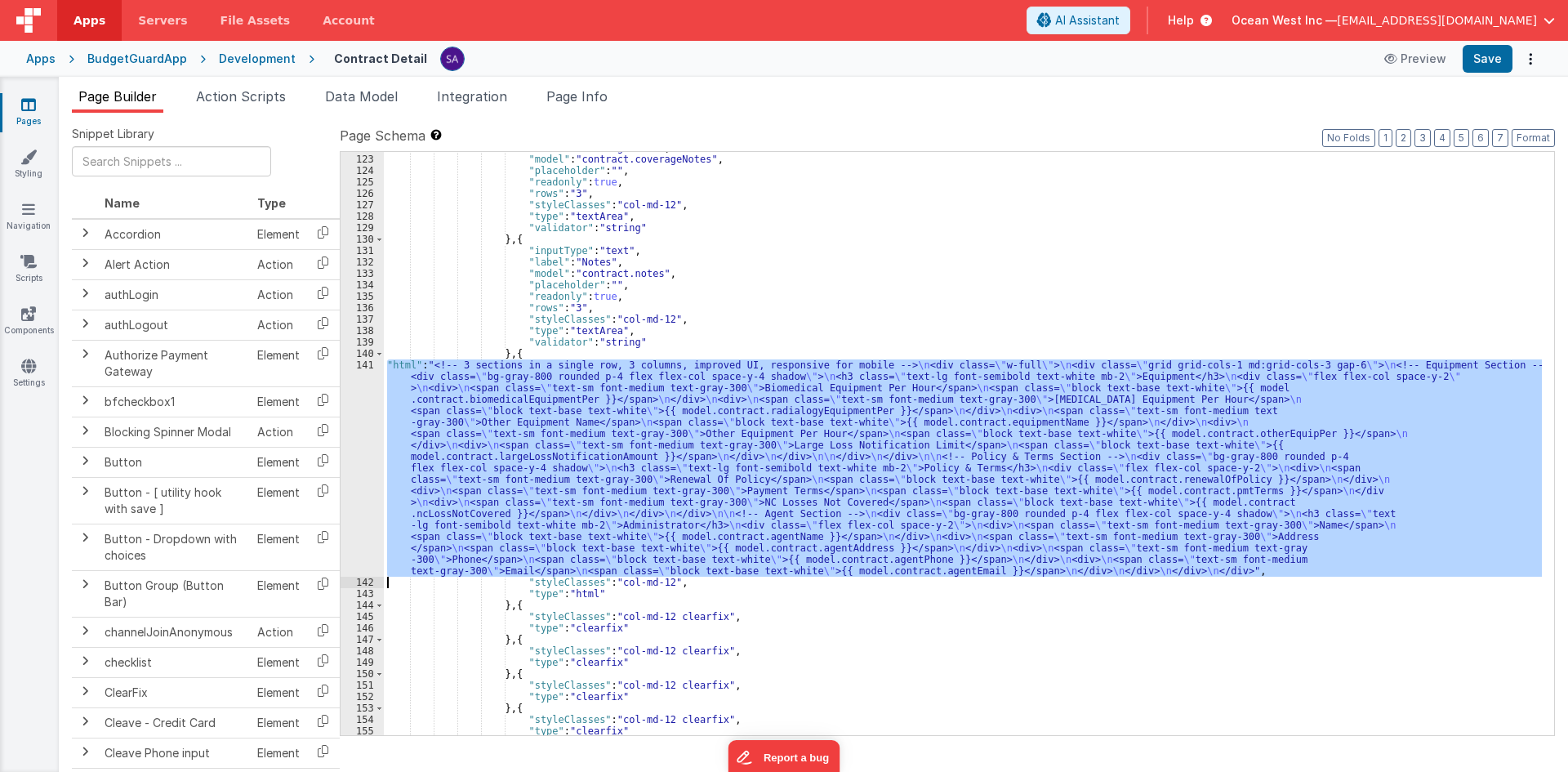
click at [356, 412] on div "141" at bounding box center [362, 468] width 43 height 217
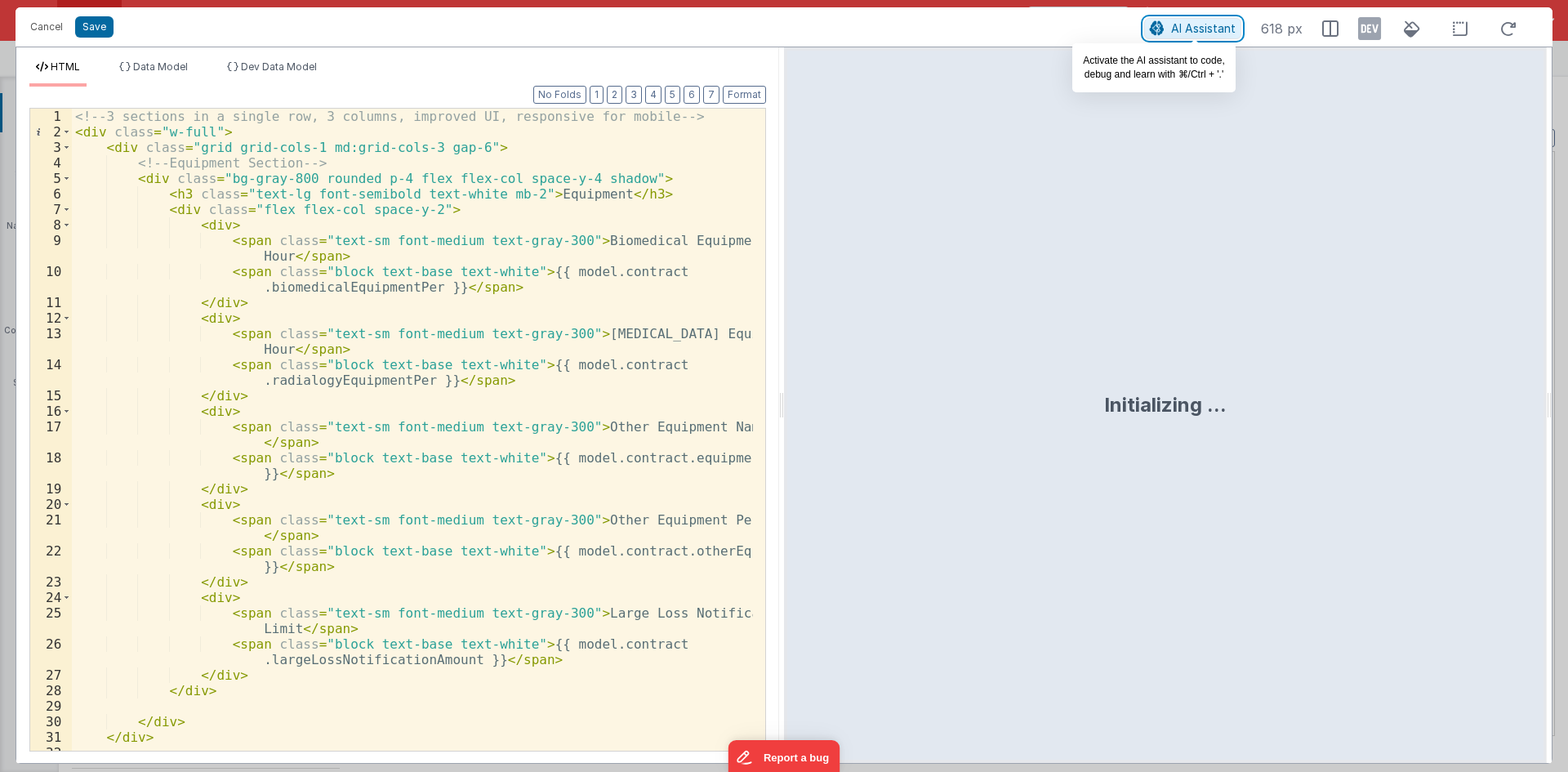
click at [1215, 28] on span "AI Assistant" at bounding box center [1203, 28] width 65 height 14
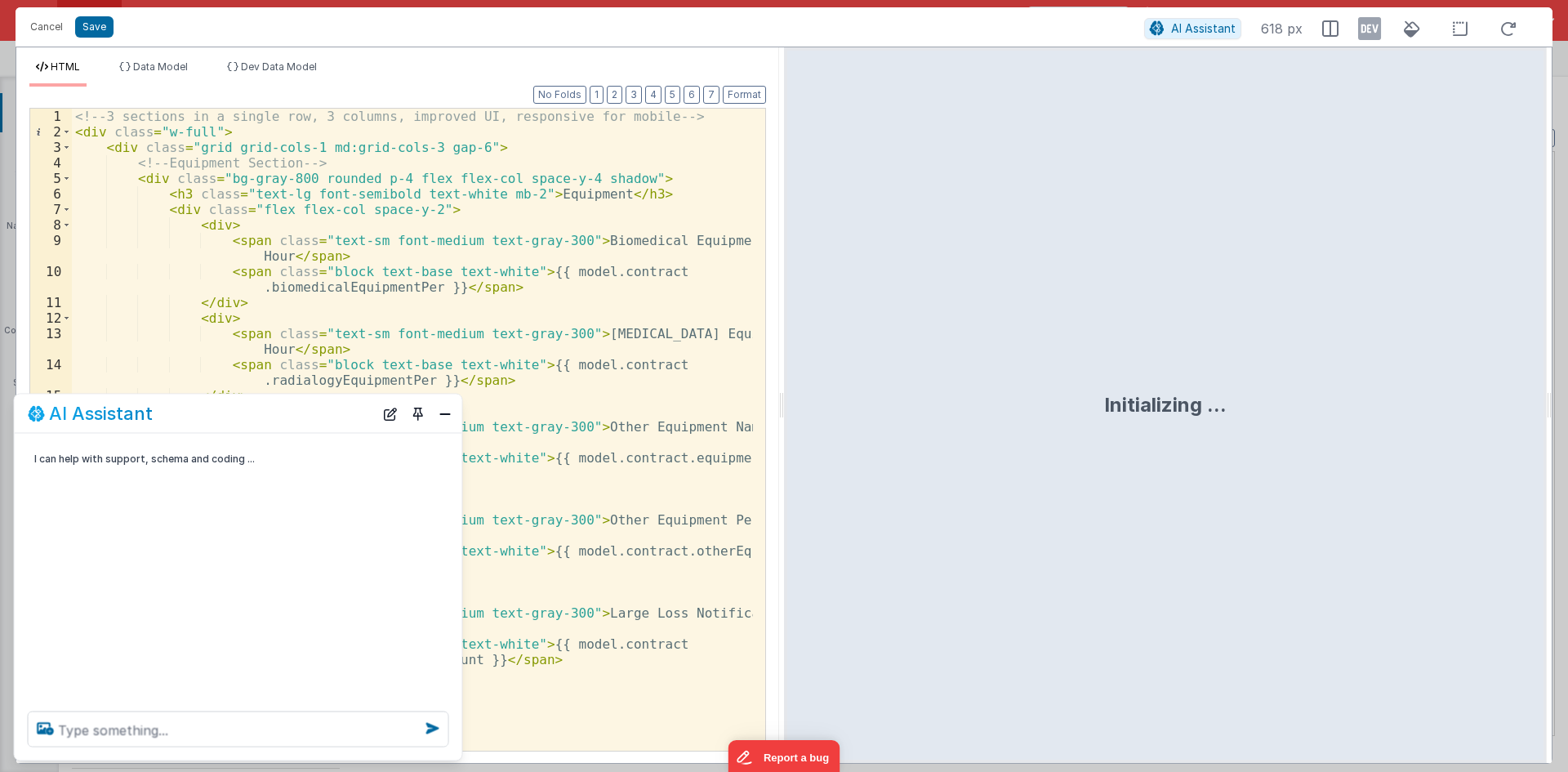
click at [290, 710] on div at bounding box center [239, 729] width 447 height 62
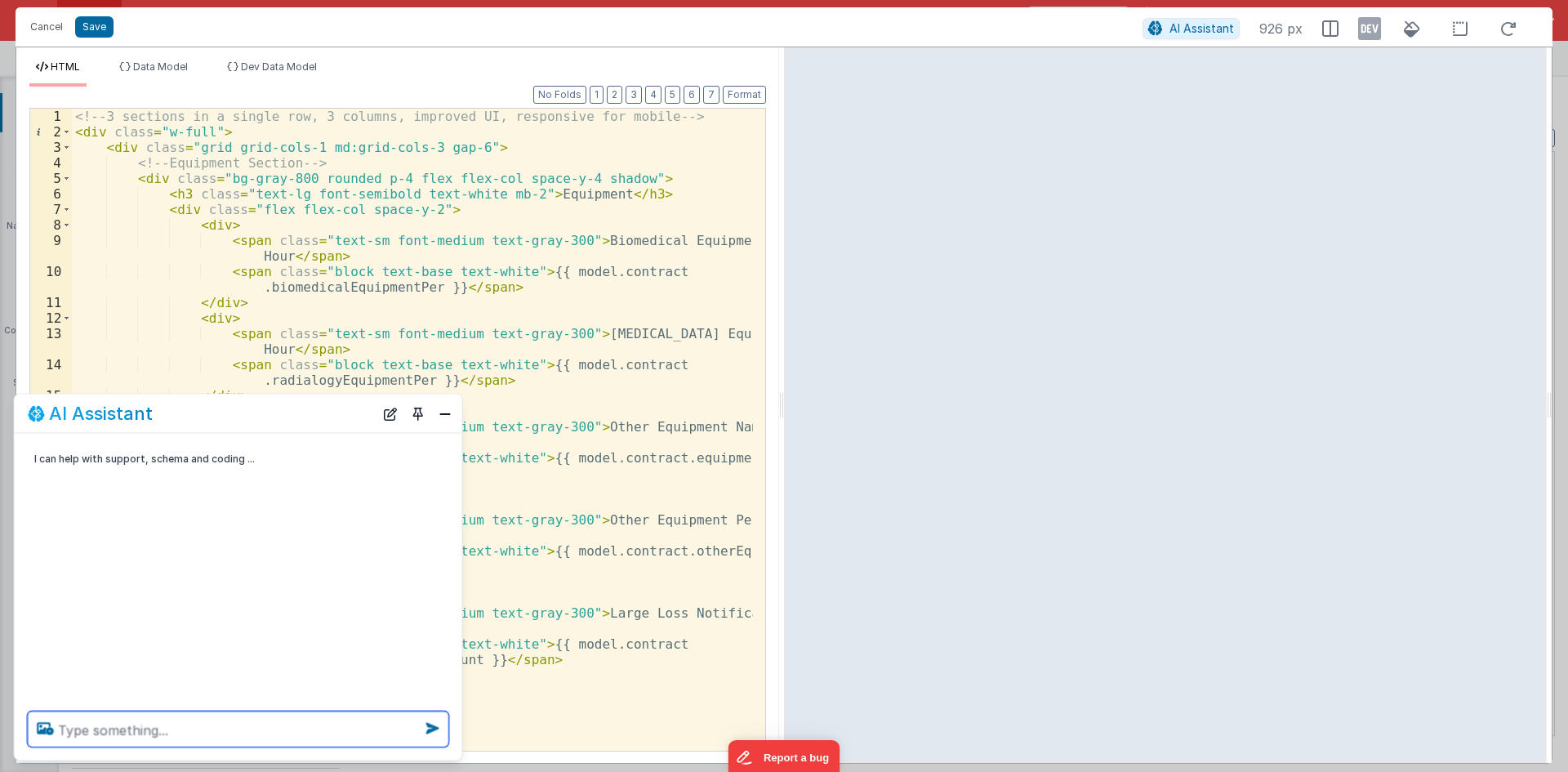
click at [285, 727] on textarea at bounding box center [239, 729] width 421 height 36
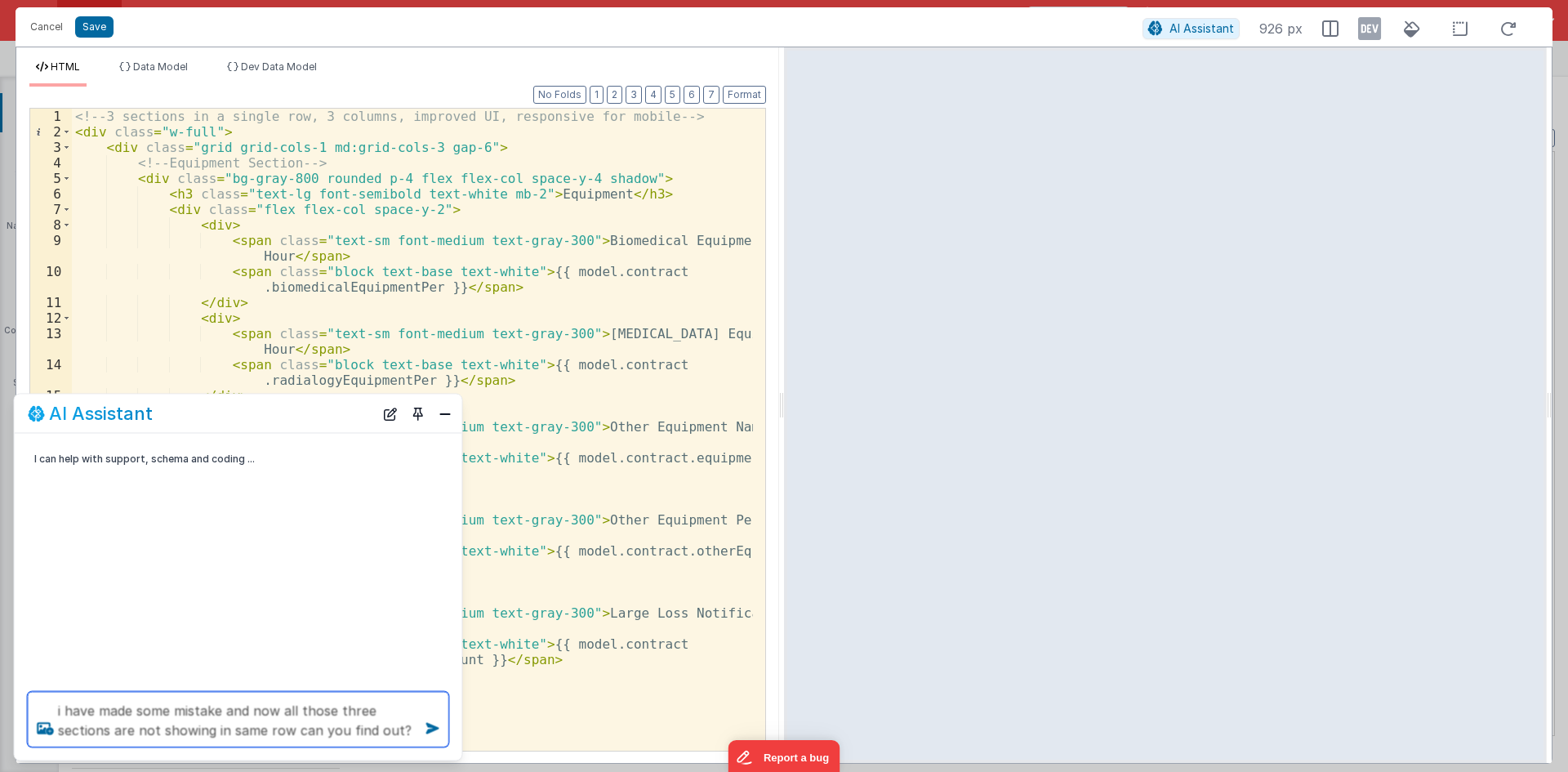
type textarea "i have made some mistake and now all those three sections are not showing in sa…"
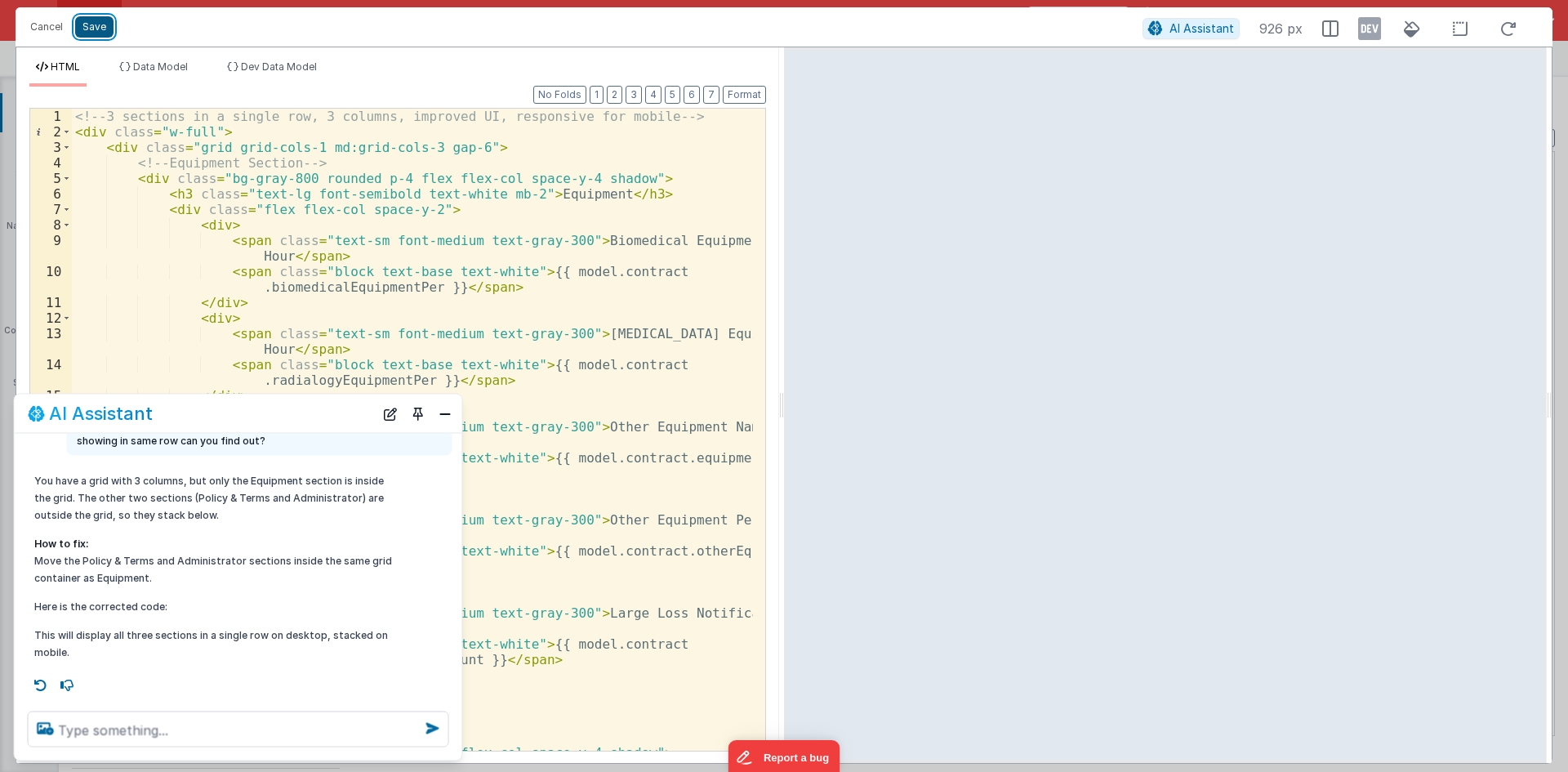
click at [87, 23] on button "Save" at bounding box center [94, 26] width 38 height 22
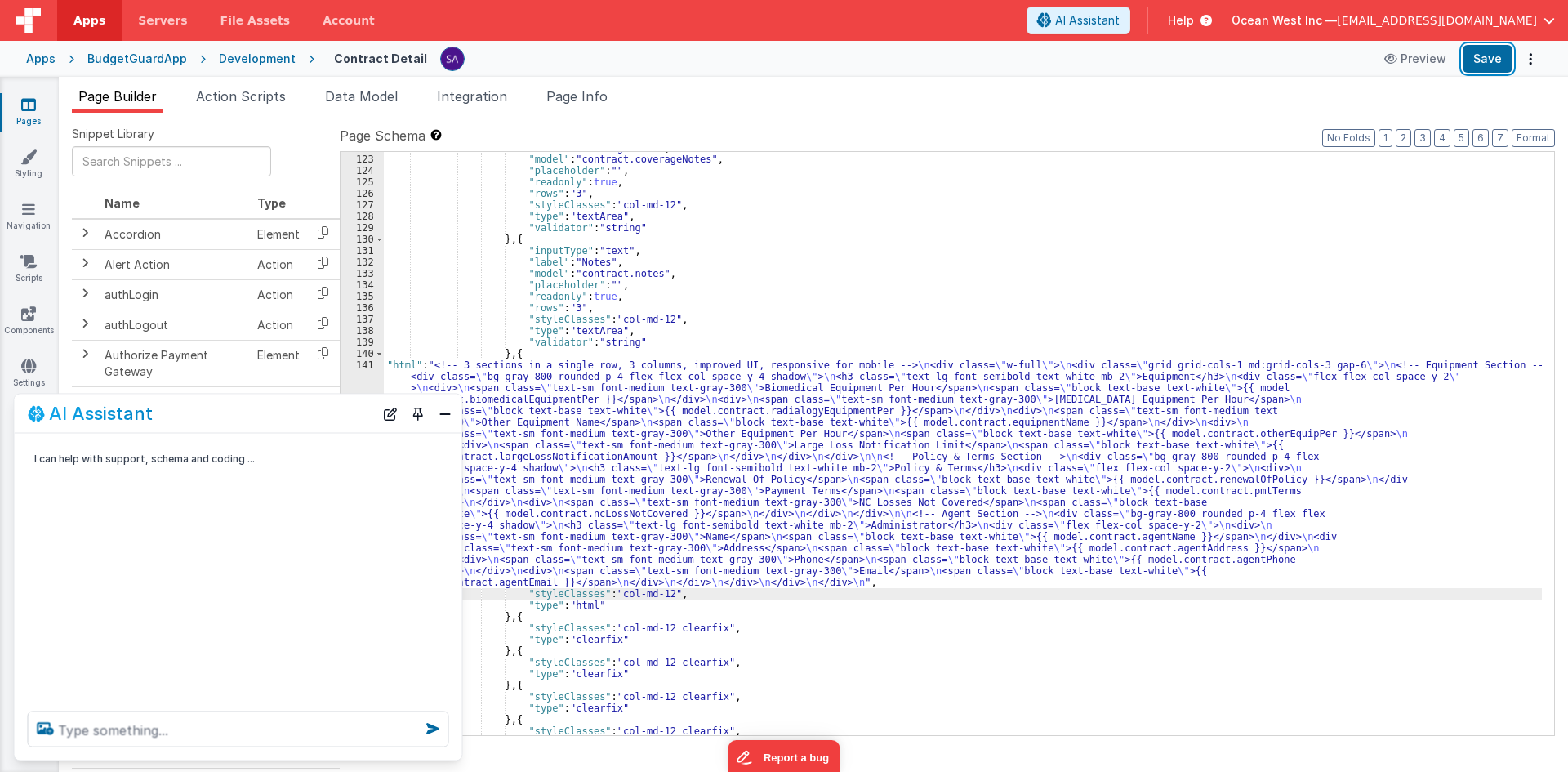
click at [1491, 49] on button "Save" at bounding box center [1487, 59] width 50 height 28
click at [430, 415] on div "AI Assistant" at bounding box center [239, 414] width 447 height 38
click at [443, 419] on button "Close" at bounding box center [444, 413] width 22 height 22
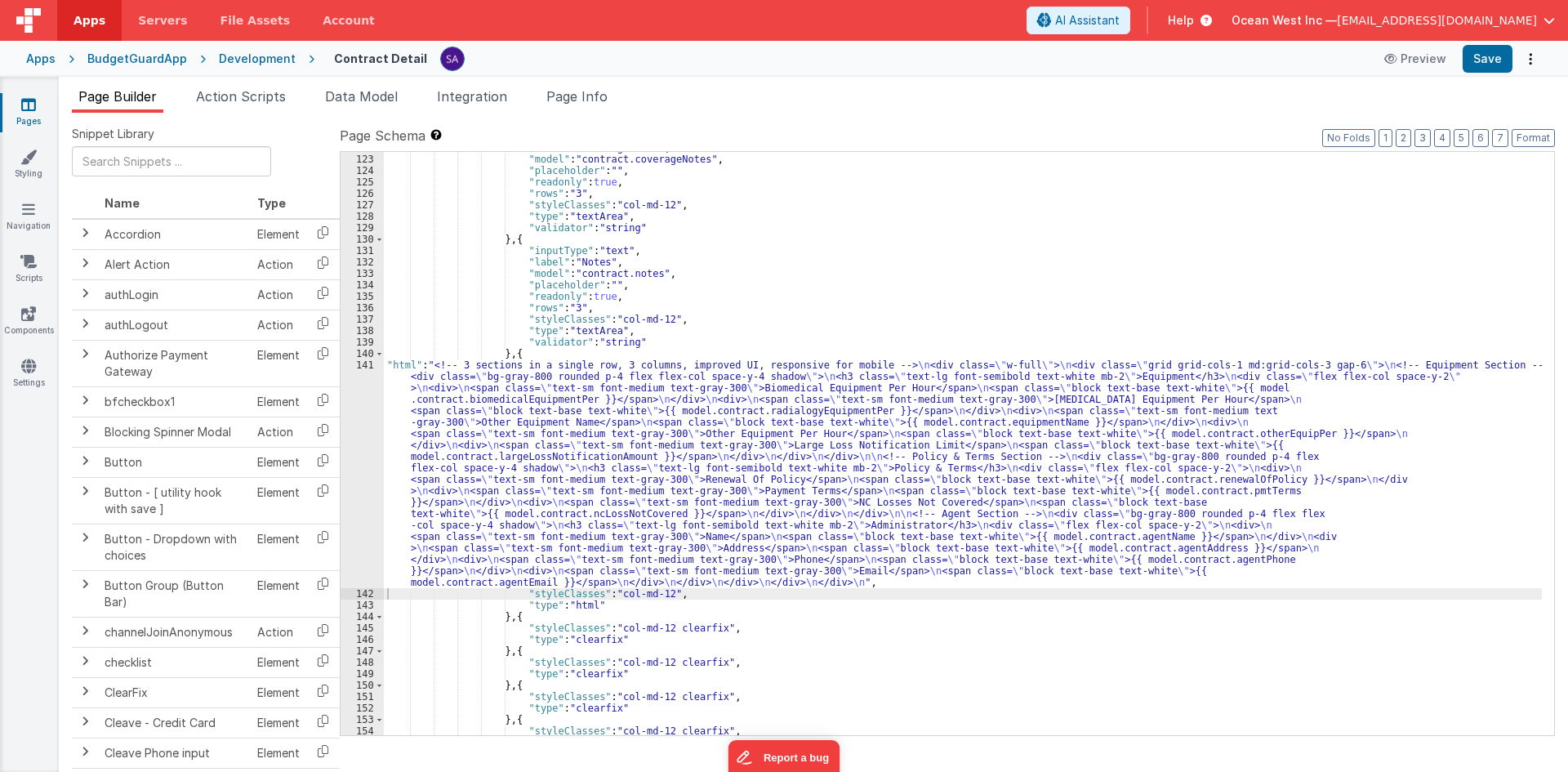
click at [661, 336] on div ""label" : "Coverage Note" , "model" : "contract.coverageNotes" , "placeholder" …" at bounding box center [963, 445] width 1158 height 606
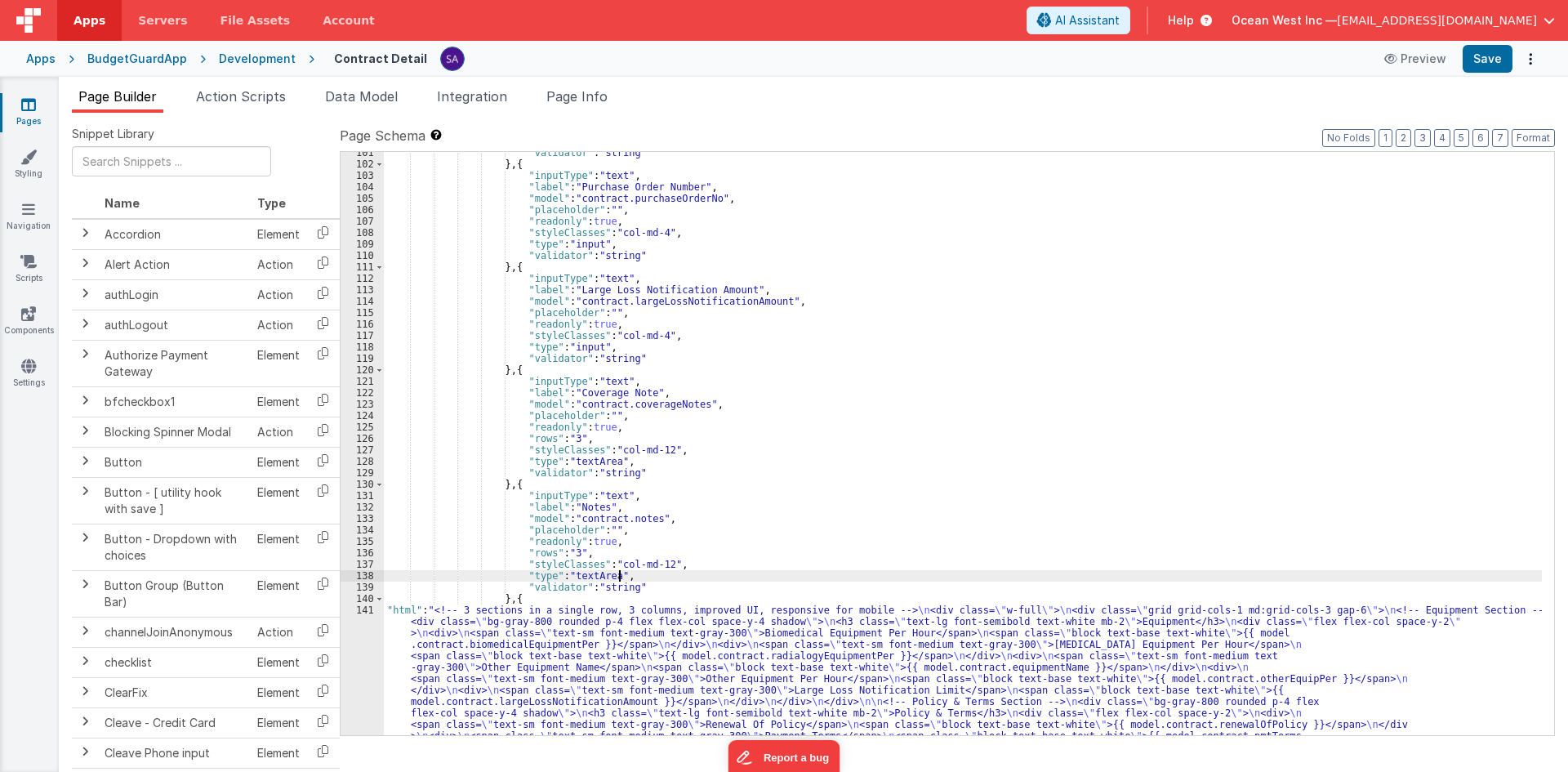
scroll to position [1148, 0]
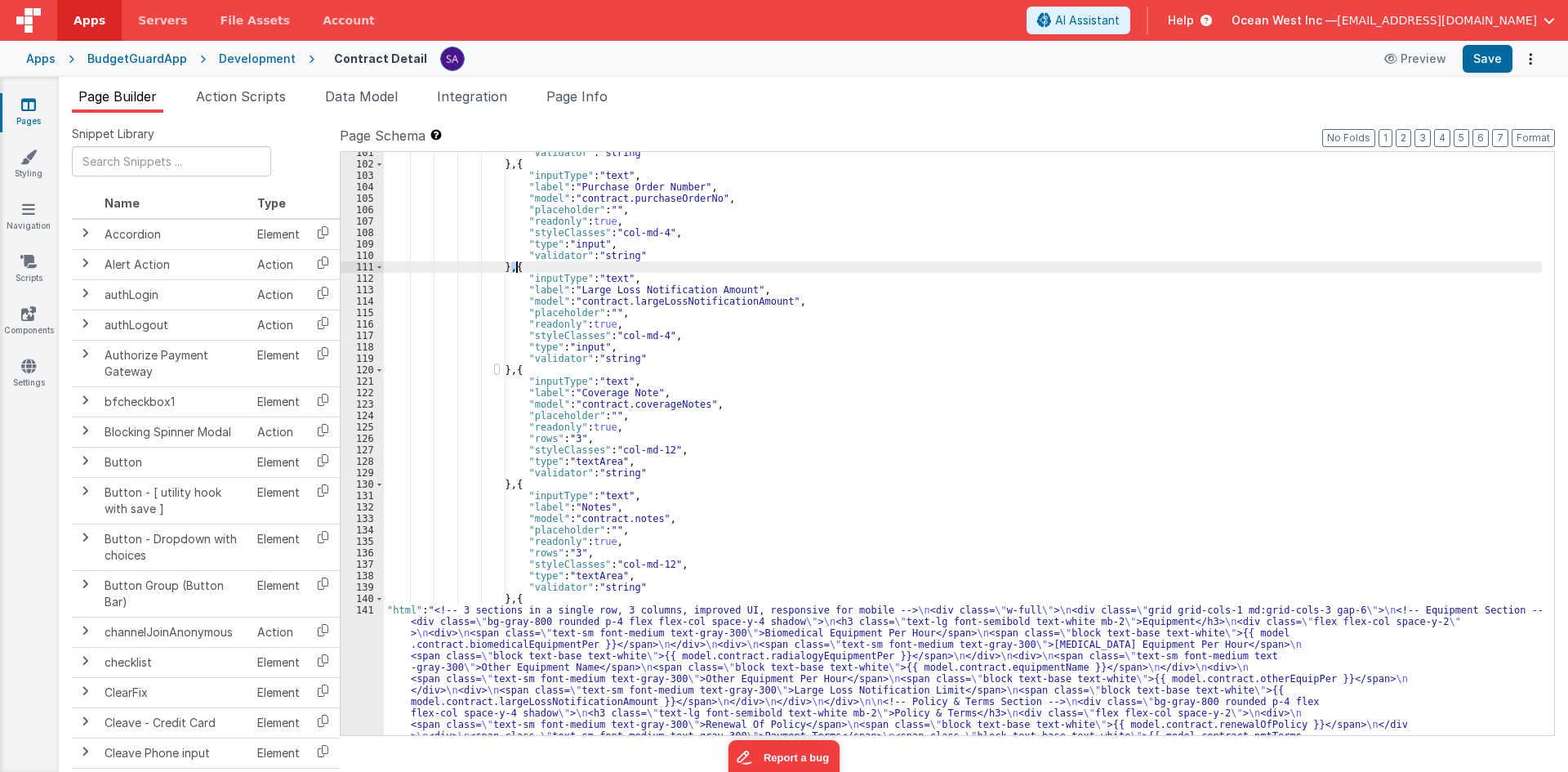
click at [516, 267] on div ""validator" : "string" } , { "inputType" : "text" , "label" : "Purchase Order N…" at bounding box center [963, 559] width 1158 height 823
click at [545, 382] on div ""validator" : "string" } , { "inputType" : "text" , "label" : "Purchase Order N…" at bounding box center [963, 559] width 1158 height 823
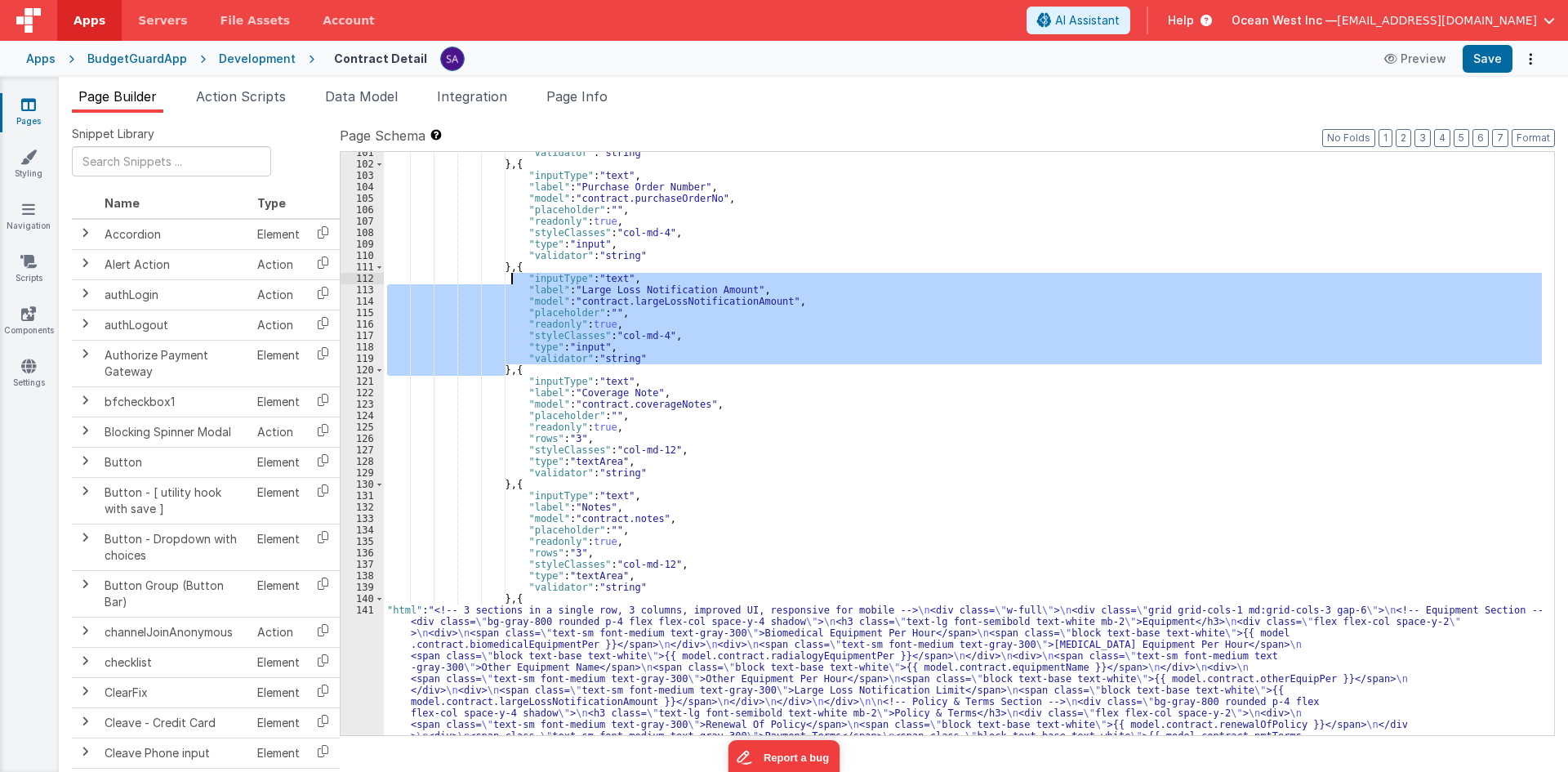
drag, startPoint x: 505, startPoint y: 371, endPoint x: 511, endPoint y: 269, distance: 102.2
click at [511, 269] on div ""validator" : "string" } , { "inputType" : "text" , "label" : "Purchase Order N…" at bounding box center [963, 559] width 1158 height 823
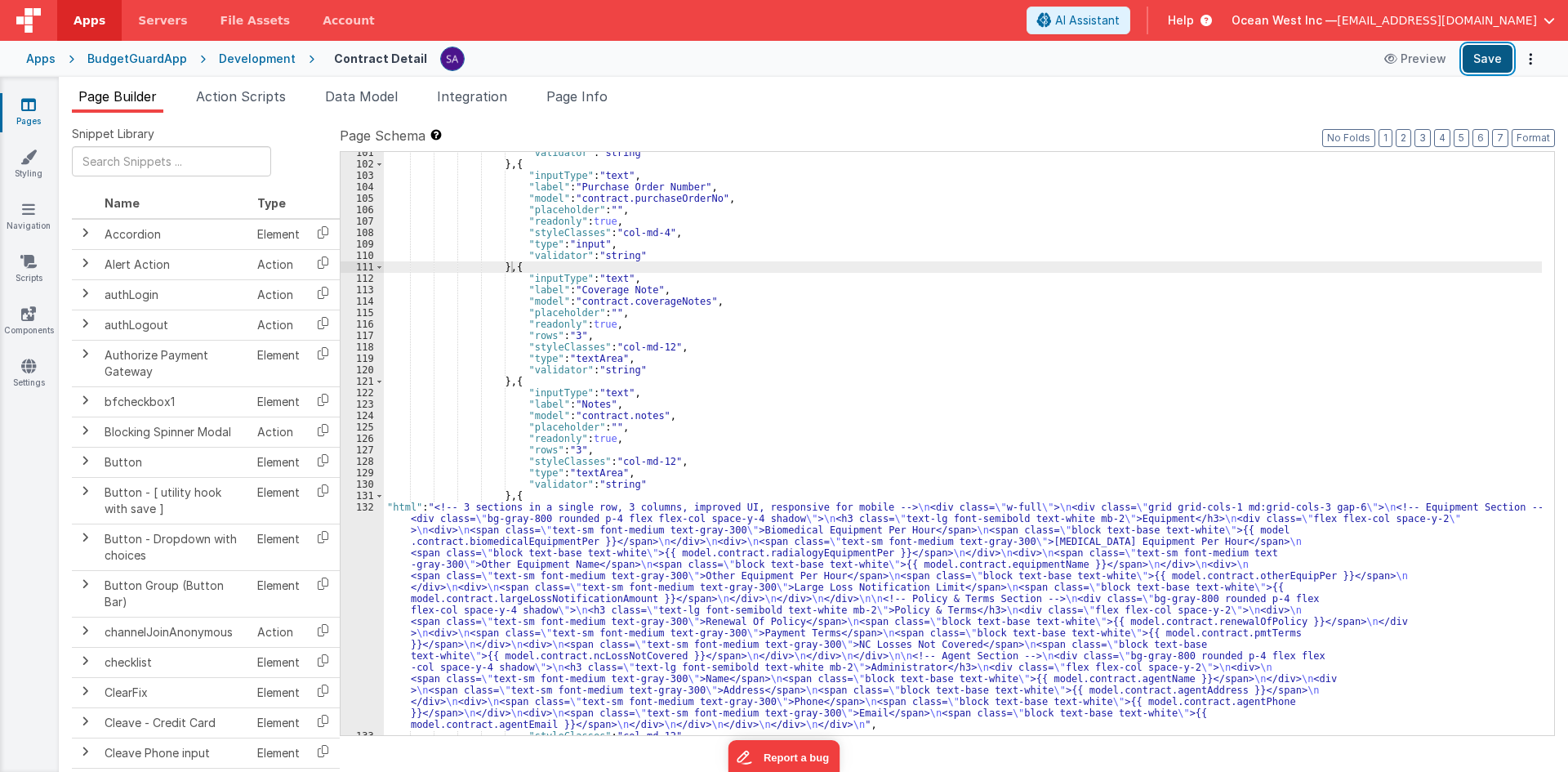
click at [1500, 64] on button "Save" at bounding box center [1487, 59] width 50 height 28
